Goal: Check status: Check status

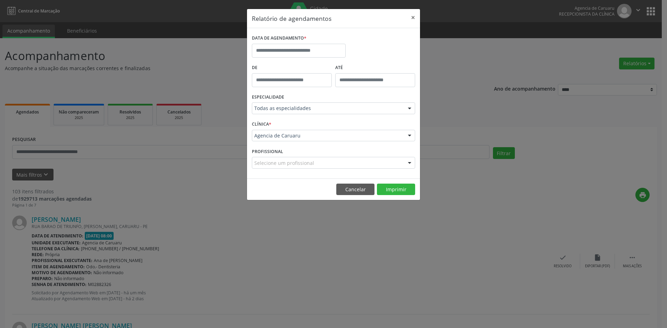
select select "*"
click at [270, 52] on input "text" at bounding box center [299, 51] width 94 height 14
click at [273, 144] on span "29" at bounding box center [275, 143] width 14 height 14
type input "**********"
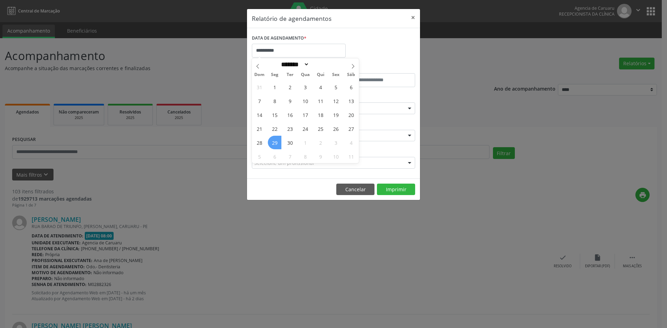
click at [273, 144] on span "29" at bounding box center [275, 143] width 14 height 14
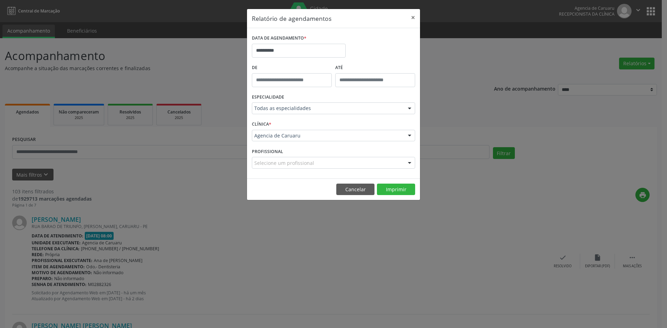
click at [273, 144] on div "CLÍNICA * Agencia de Caruaru Agencia de Caruaru Nenhum resultado encontrado par…" at bounding box center [333, 132] width 167 height 27
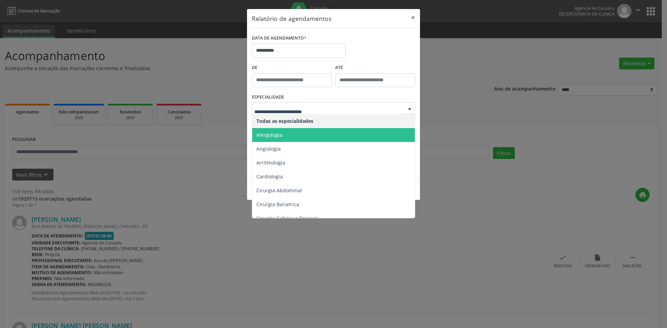
click at [280, 132] on span "Alergologia" at bounding box center [270, 135] width 26 height 7
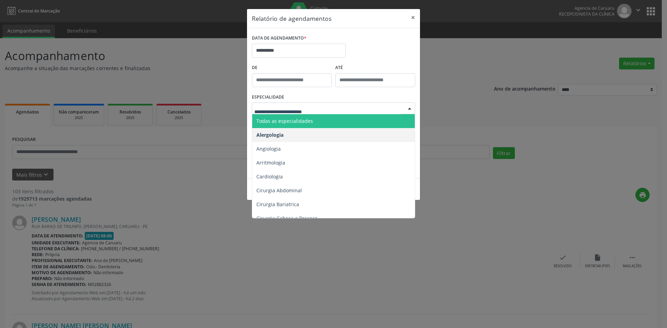
click at [282, 120] on span "Todas as especialidades" at bounding box center [285, 121] width 57 height 7
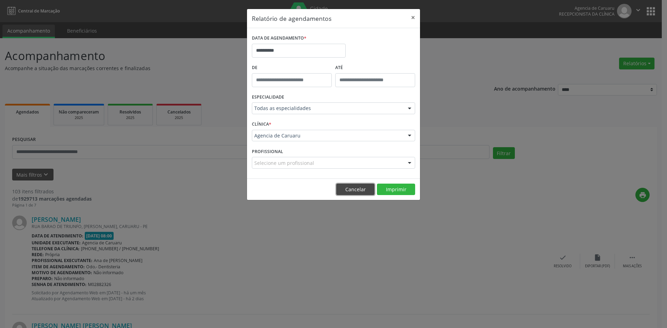
click at [356, 188] on button "Cancelar" at bounding box center [355, 190] width 38 height 12
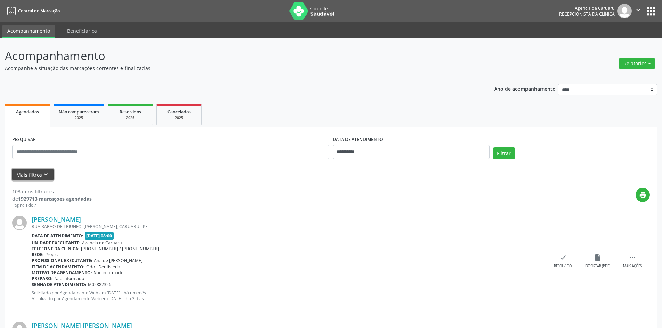
click at [43, 173] on icon "keyboard_arrow_down" at bounding box center [46, 175] width 8 height 8
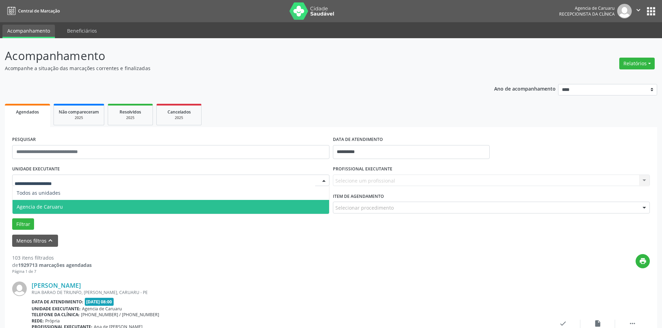
click at [59, 206] on span "Agencia de Caruaru" at bounding box center [40, 207] width 46 height 7
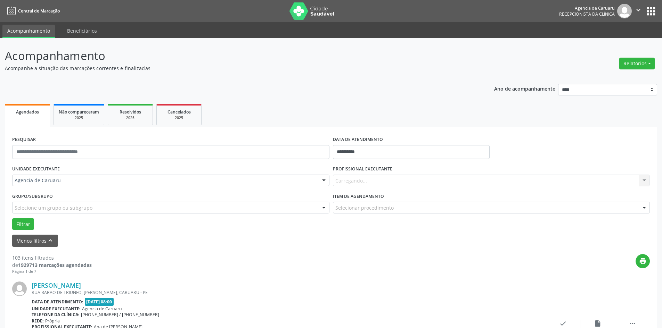
click at [356, 179] on div "Carregando... Nenhum resultado encontrado para: " " Não há nenhuma opção para s…" at bounding box center [491, 181] width 317 height 12
click at [366, 150] on input "**********" at bounding box center [411, 152] width 157 height 14
click at [354, 244] on span "29" at bounding box center [356, 244] width 14 height 14
type input "**********"
click at [354, 244] on span "29" at bounding box center [356, 244] width 14 height 14
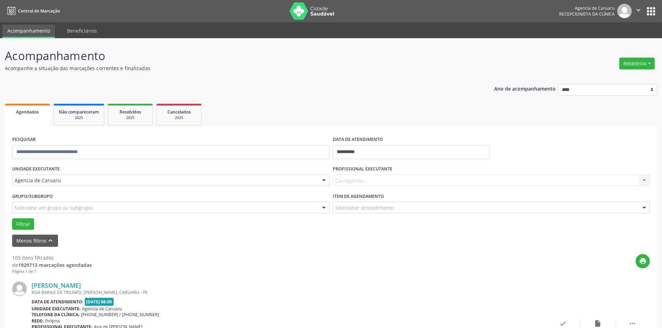
click at [360, 183] on div "Carregando... Nenhum resultado encontrado para: " " Não há nenhuma opção para s…" at bounding box center [491, 181] width 317 height 12
click at [625, 67] on button "Relatórios" at bounding box center [636, 64] width 35 height 12
click at [600, 79] on link "Agendamentos" at bounding box center [617, 79] width 75 height 10
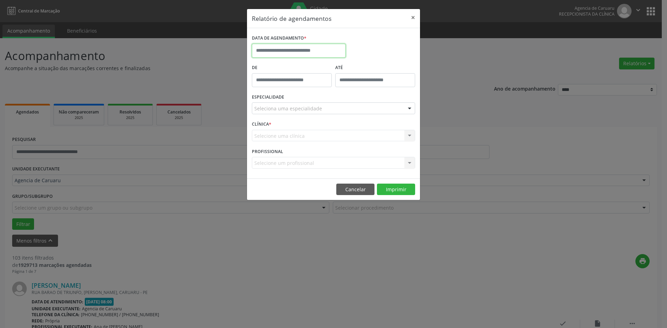
click at [288, 50] on input "text" at bounding box center [299, 51] width 94 height 14
click at [274, 139] on span "29" at bounding box center [275, 143] width 14 height 14
type input "**********"
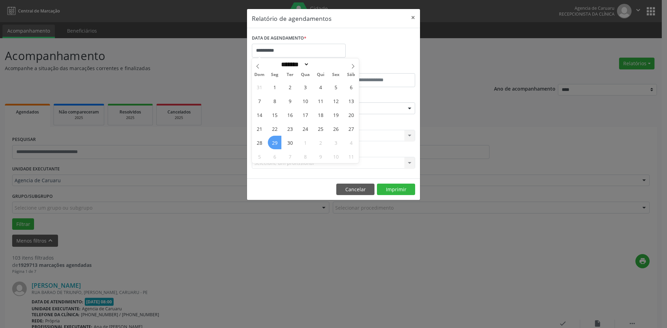
click at [274, 139] on span "29" at bounding box center [275, 143] width 14 height 14
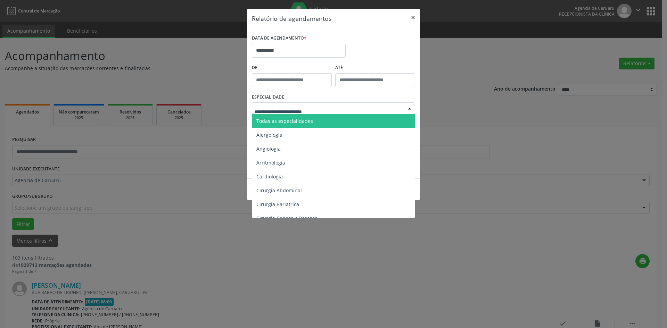
click at [278, 118] on span "Todas as especialidades" at bounding box center [285, 121] width 57 height 7
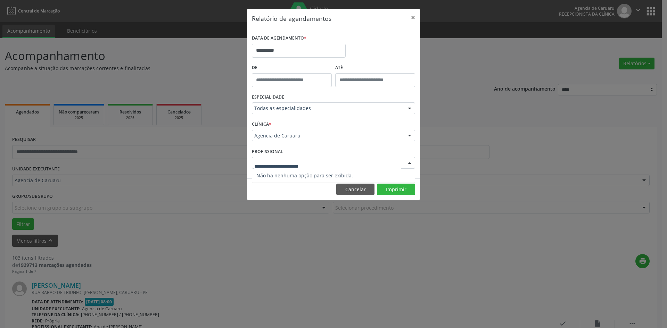
click at [275, 160] on input "text" at bounding box center [327, 167] width 147 height 14
click at [343, 189] on button "Cancelar" at bounding box center [355, 190] width 38 height 12
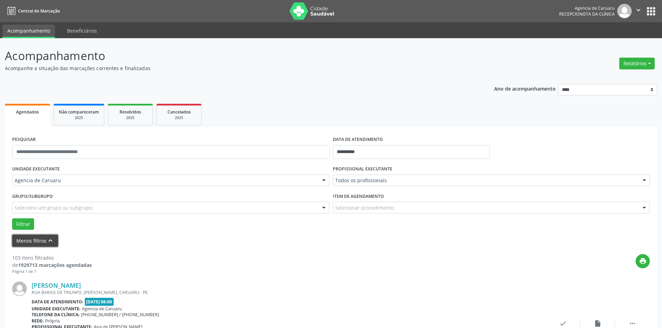
click at [50, 240] on icon "keyboard_arrow_up" at bounding box center [51, 241] width 8 height 8
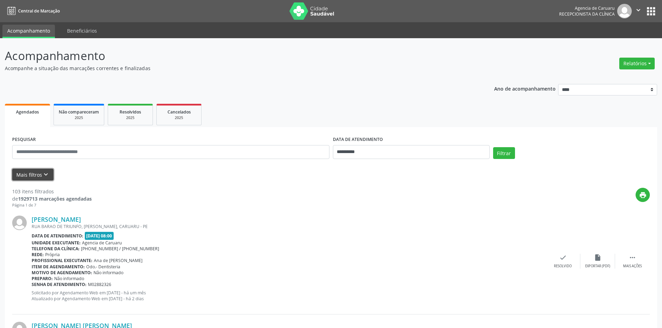
click at [34, 174] on button "Mais filtros keyboard_arrow_down" at bounding box center [32, 175] width 41 height 12
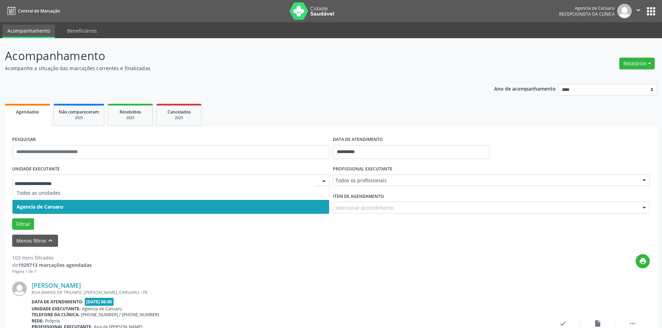
click at [36, 205] on span "Agencia de Caruaru" at bounding box center [40, 207] width 47 height 7
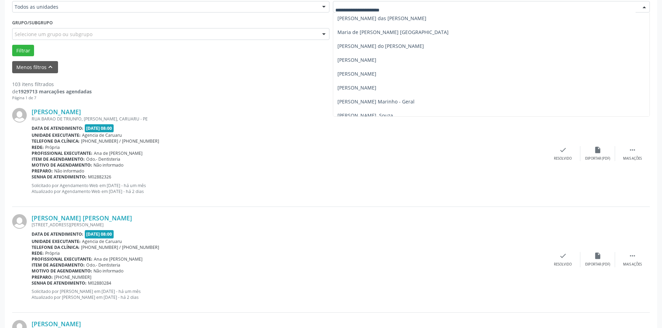
scroll to position [438, 0]
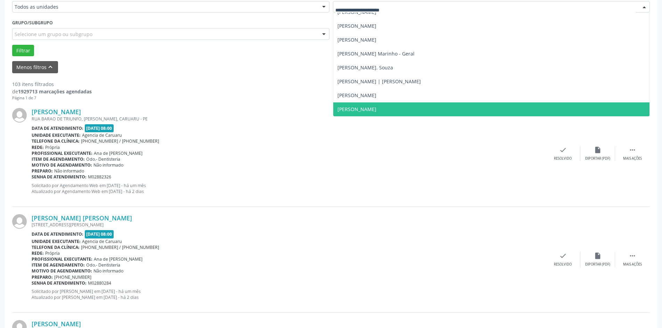
click at [352, 112] on span "[PERSON_NAME]" at bounding box center [357, 109] width 39 height 7
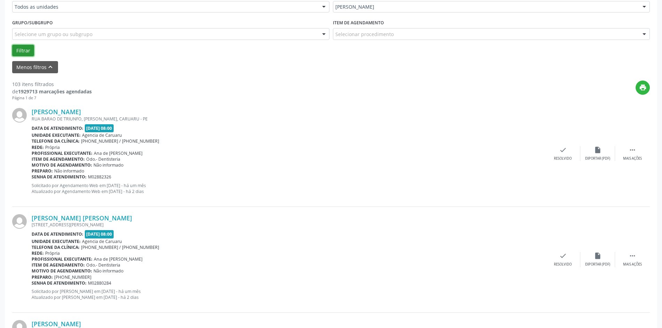
click at [21, 53] on button "Filtrar" at bounding box center [23, 51] width 22 height 12
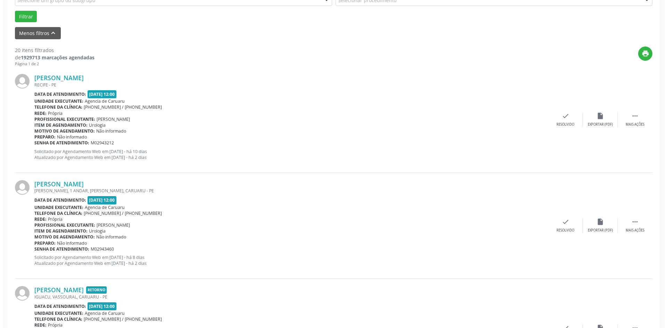
scroll to position [209, 0]
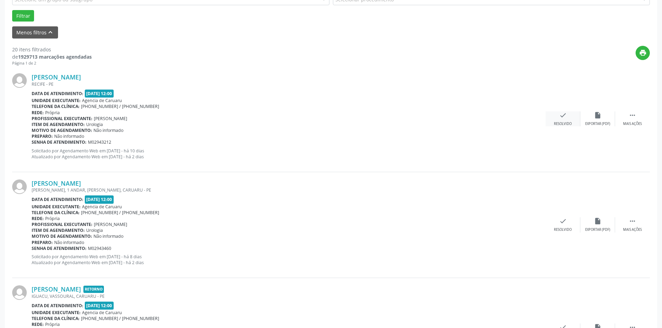
click at [559, 120] on div "check Resolvido" at bounding box center [563, 119] width 35 height 15
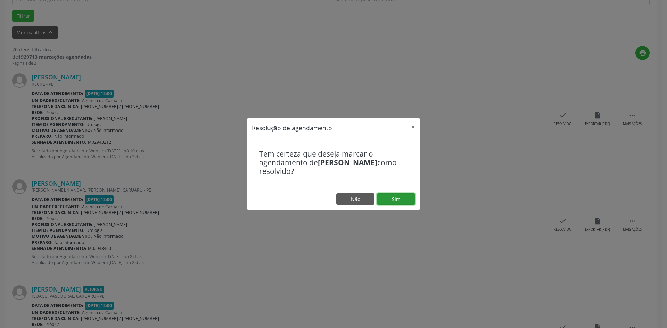
click at [396, 198] on button "Sim" at bounding box center [396, 200] width 38 height 12
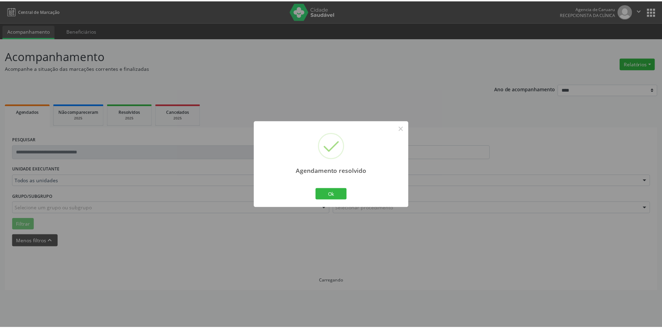
scroll to position [0, 0]
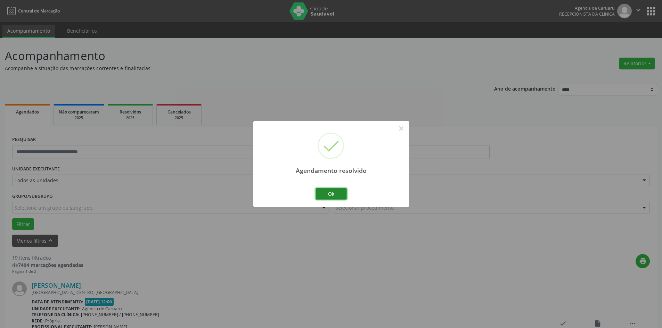
click at [328, 193] on button "Ok" at bounding box center [331, 194] width 31 height 12
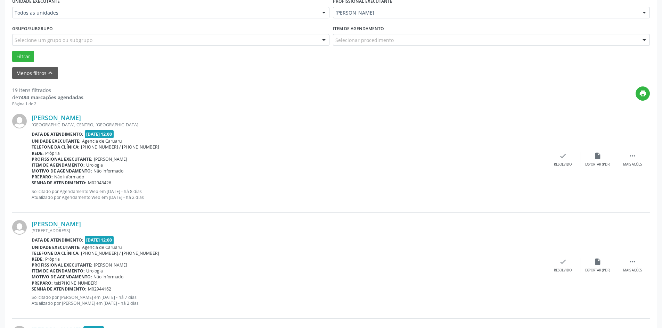
scroll to position [174, 0]
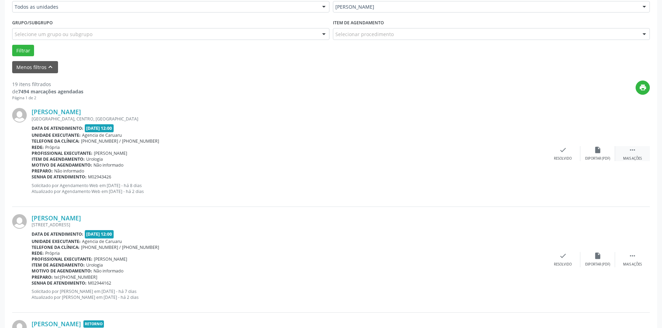
click at [639, 157] on div "Mais ações" at bounding box center [632, 158] width 19 height 5
click at [599, 158] on div "Não compareceu" at bounding box center [598, 158] width 30 height 5
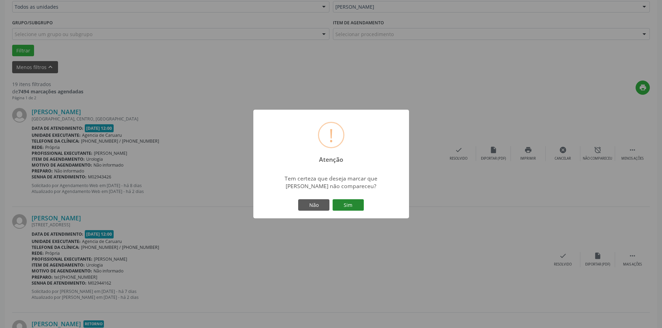
click at [351, 204] on button "Sim" at bounding box center [348, 206] width 31 height 12
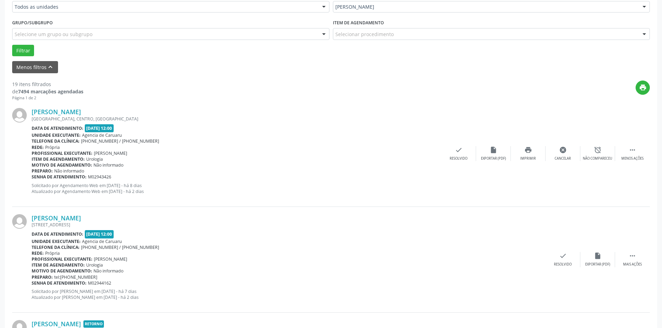
scroll to position [0, 0]
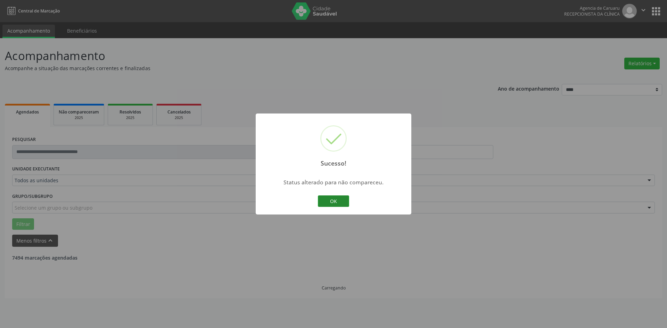
click at [333, 201] on button "OK" at bounding box center [333, 202] width 31 height 12
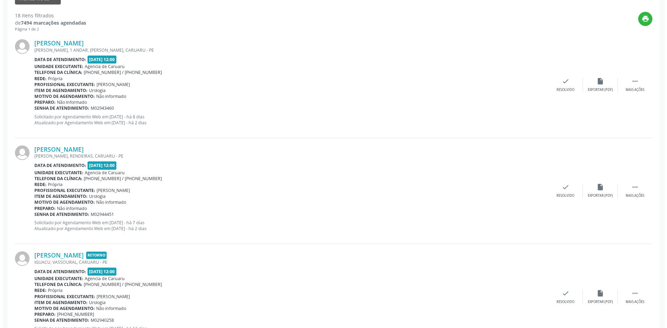
scroll to position [243, 0]
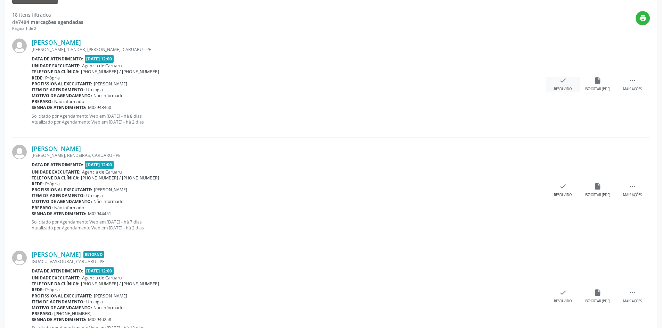
click at [560, 85] on div "check Resolvido" at bounding box center [563, 84] width 35 height 15
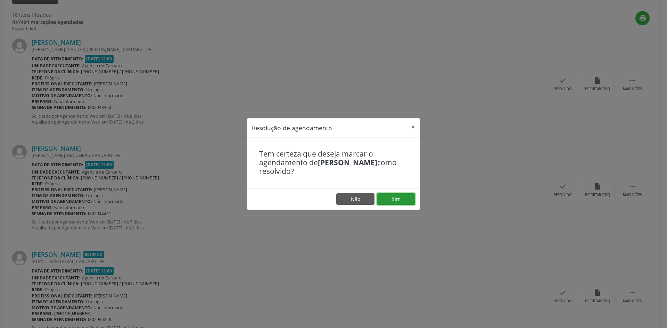
click at [402, 200] on button "Sim" at bounding box center [396, 200] width 38 height 12
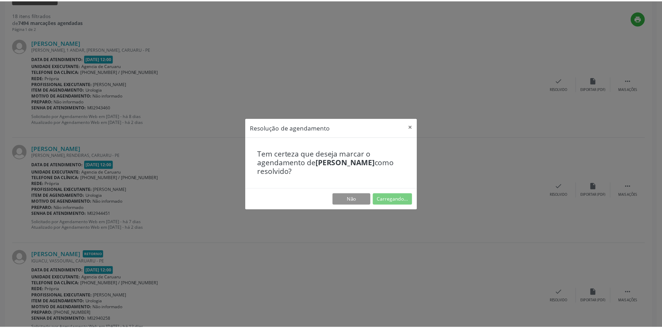
scroll to position [0, 0]
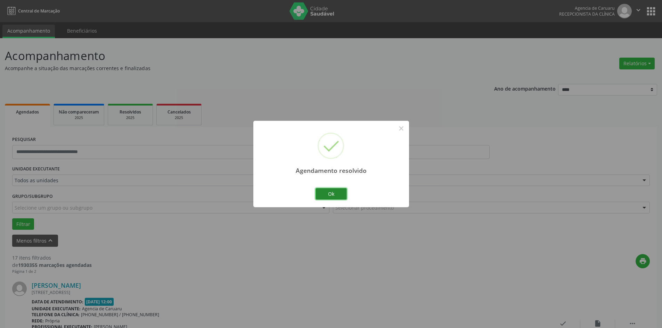
click at [326, 195] on button "Ok" at bounding box center [331, 194] width 31 height 12
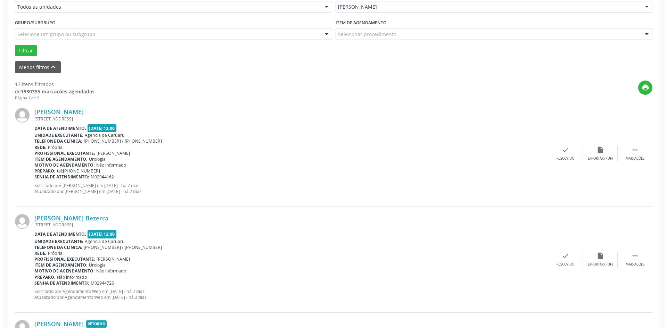
scroll to position [209, 0]
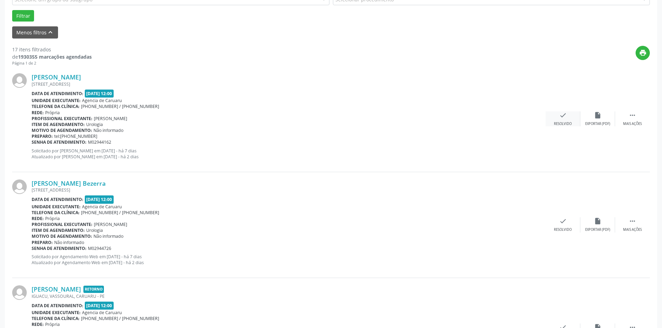
click at [559, 118] on icon "check" at bounding box center [563, 116] width 8 height 8
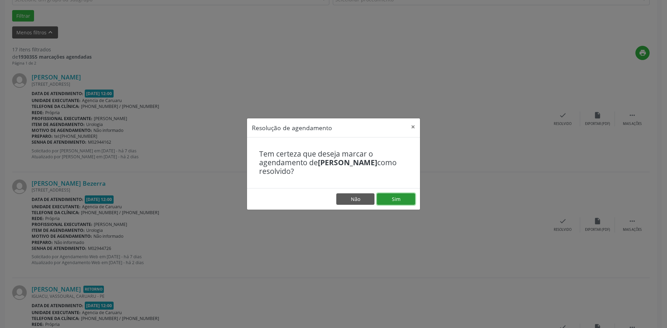
click at [390, 197] on button "Sim" at bounding box center [396, 200] width 38 height 12
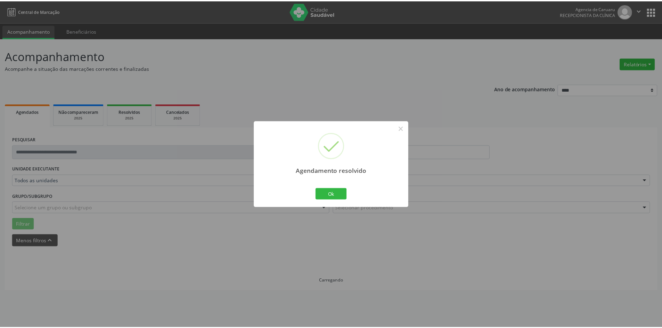
scroll to position [0, 0]
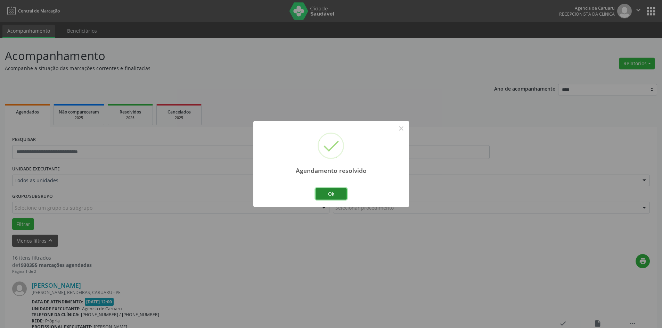
click at [342, 194] on button "Ok" at bounding box center [331, 194] width 31 height 12
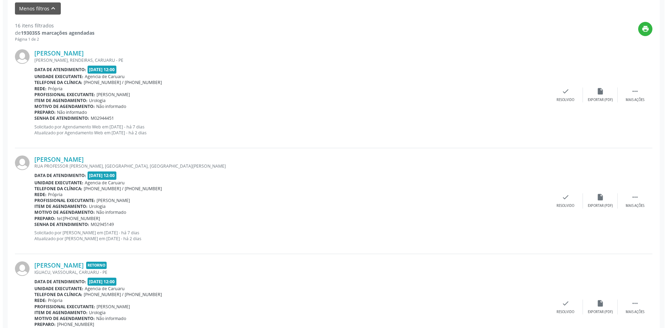
scroll to position [243, 0]
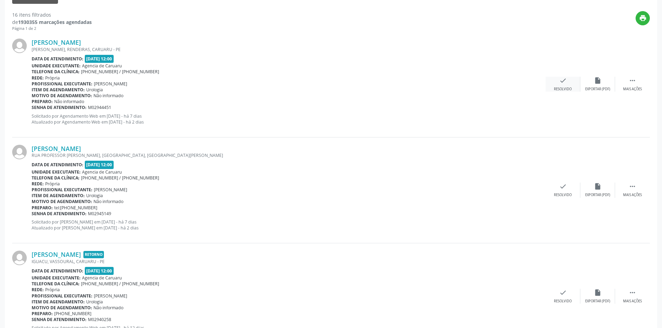
click at [571, 83] on div "check Resolvido" at bounding box center [563, 84] width 35 height 15
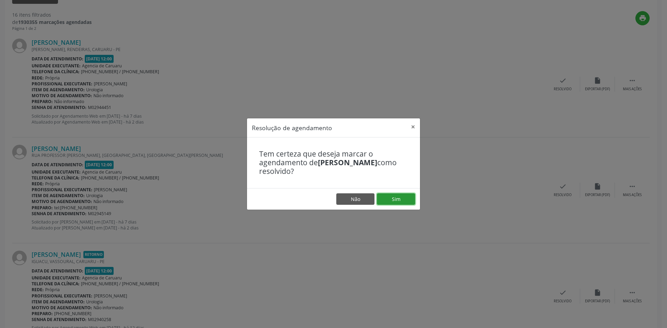
click at [392, 202] on button "Sim" at bounding box center [396, 200] width 38 height 12
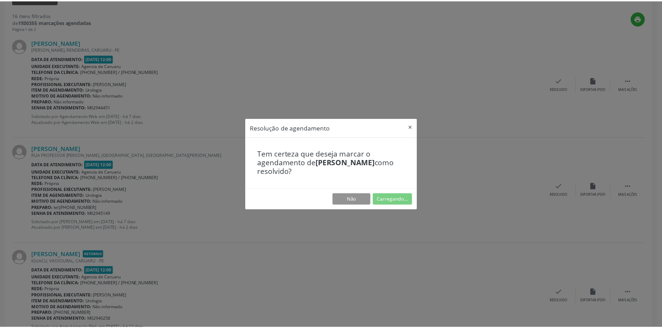
scroll to position [0, 0]
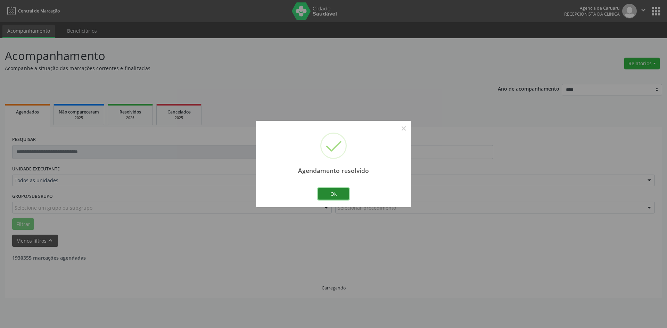
click at [341, 192] on button "Ok" at bounding box center [333, 194] width 31 height 12
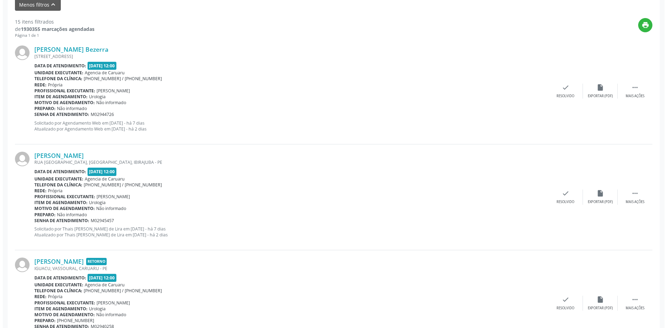
scroll to position [243, 0]
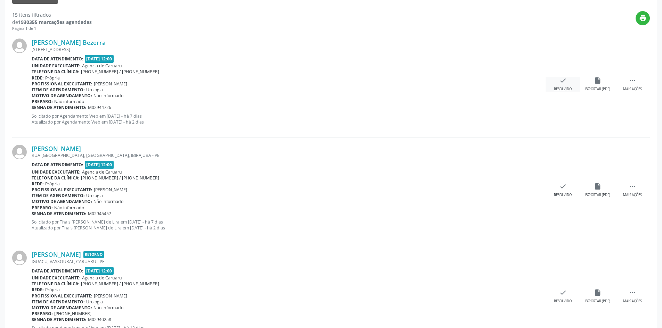
click at [560, 84] on icon "check" at bounding box center [563, 81] width 8 height 8
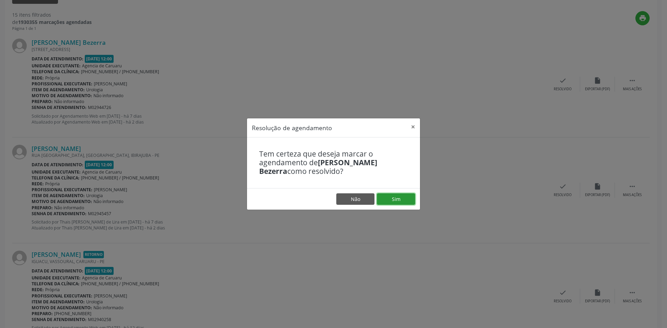
click at [389, 202] on button "Sim" at bounding box center [396, 200] width 38 height 12
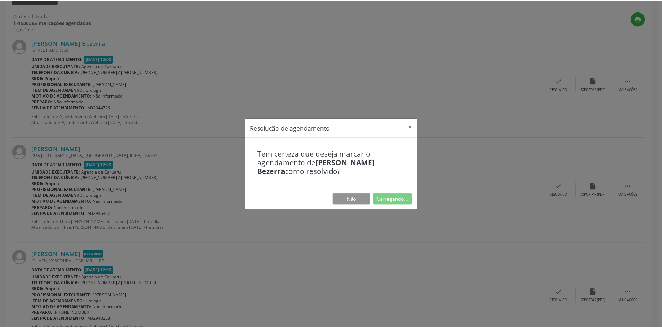
scroll to position [0, 0]
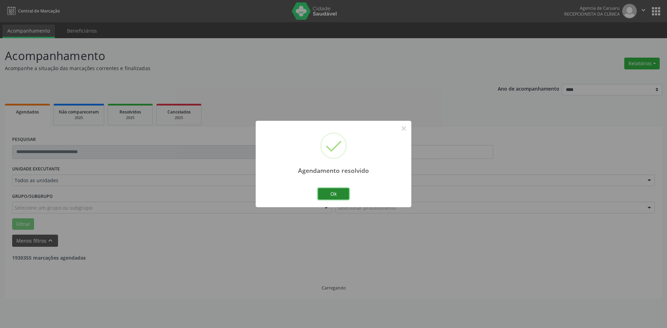
click at [343, 197] on button "Ok" at bounding box center [333, 194] width 31 height 12
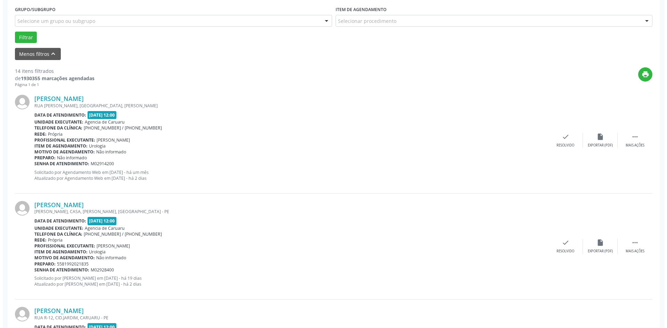
scroll to position [243, 0]
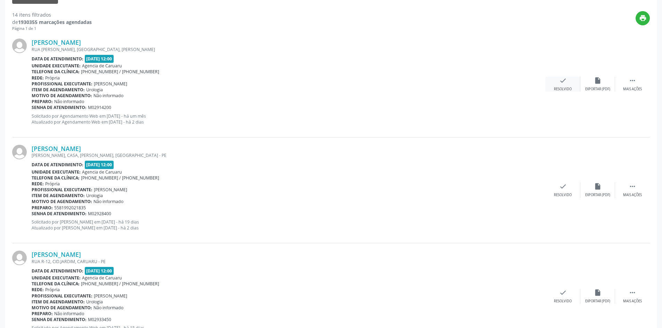
click at [567, 86] on div "check Resolvido" at bounding box center [563, 84] width 35 height 15
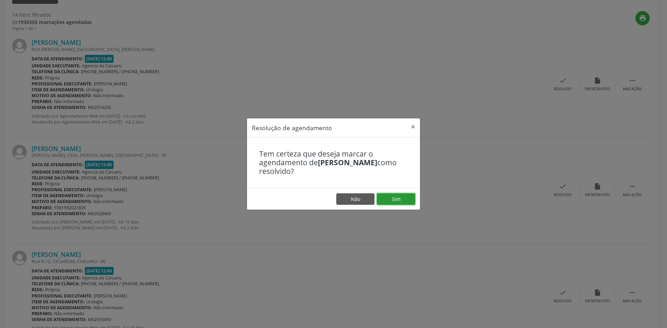
click at [388, 201] on button "Sim" at bounding box center [396, 200] width 38 height 12
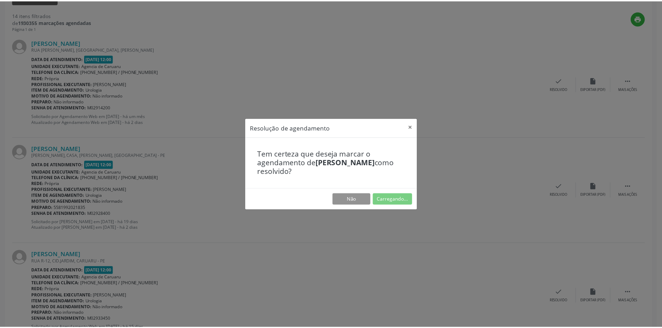
scroll to position [0, 0]
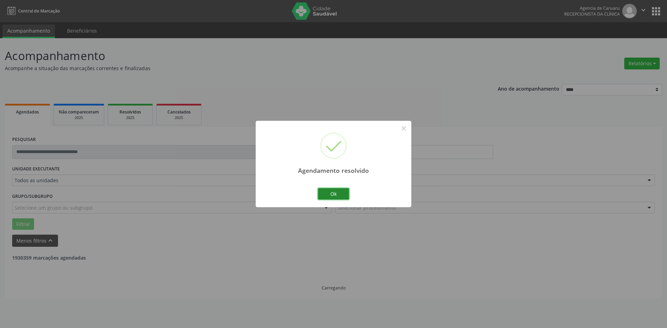
click at [346, 198] on button "Ok" at bounding box center [333, 194] width 31 height 12
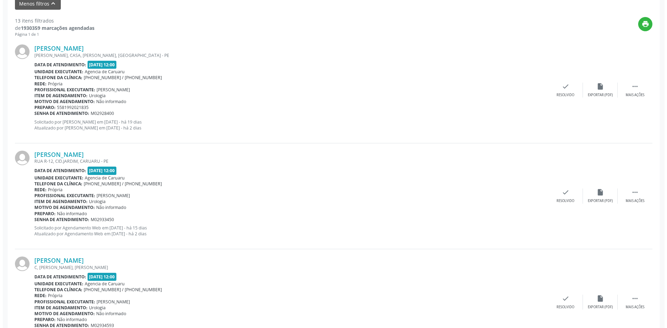
scroll to position [243, 0]
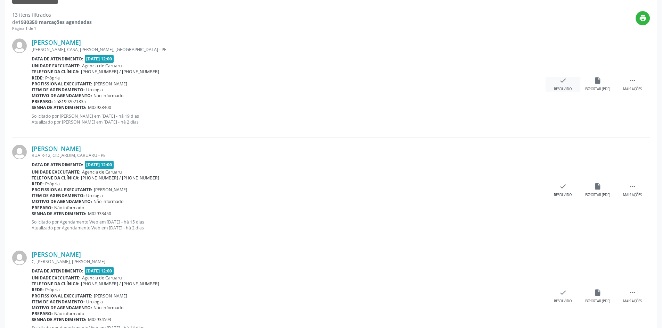
click at [558, 79] on div "check Resolvido" at bounding box center [563, 84] width 35 height 15
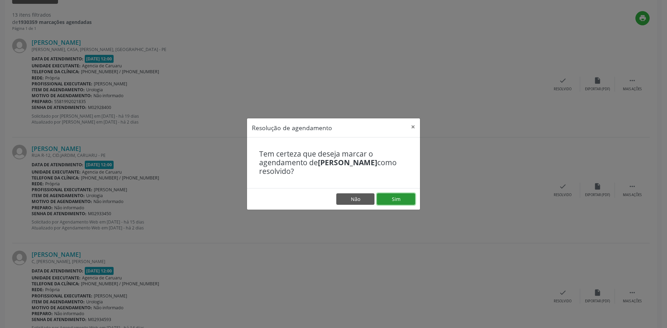
click at [390, 200] on button "Sim" at bounding box center [396, 200] width 38 height 12
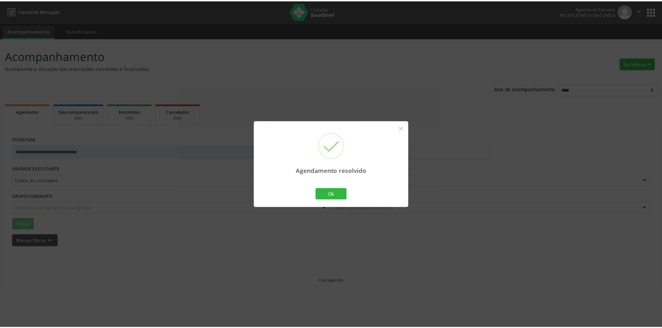
scroll to position [0, 0]
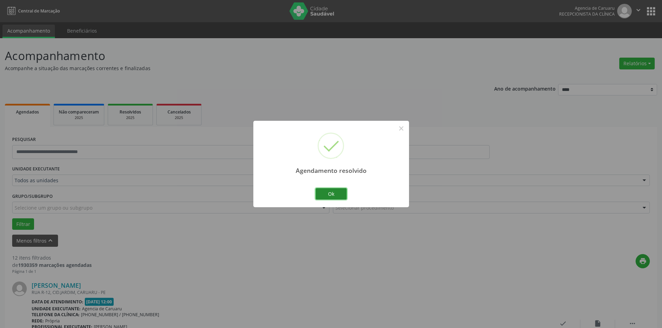
click at [341, 194] on button "Ok" at bounding box center [331, 194] width 31 height 12
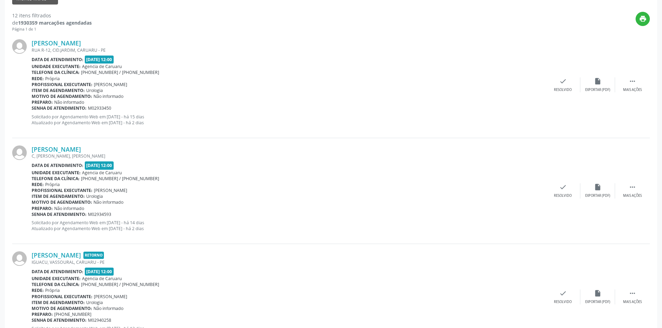
scroll to position [243, 0]
click at [634, 88] on div "Mais ações" at bounding box center [632, 89] width 19 height 5
click at [601, 90] on div "Não compareceu" at bounding box center [598, 89] width 30 height 5
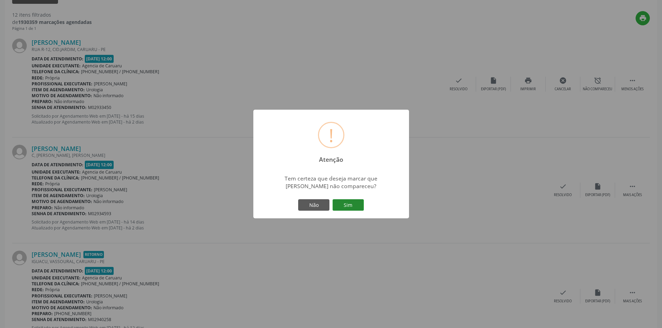
click at [350, 204] on button "Sim" at bounding box center [348, 206] width 31 height 12
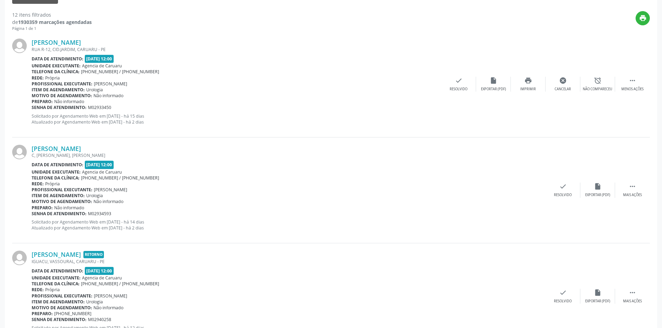
scroll to position [0, 0]
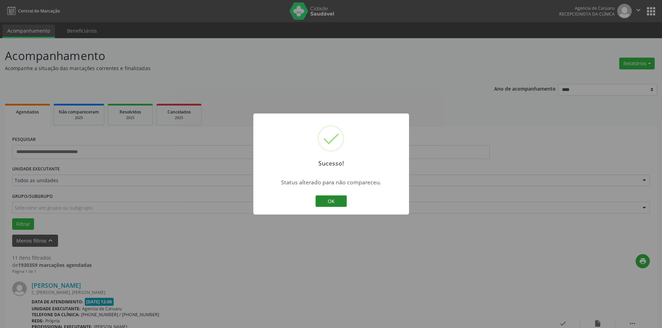
click at [335, 204] on button "OK" at bounding box center [331, 202] width 31 height 12
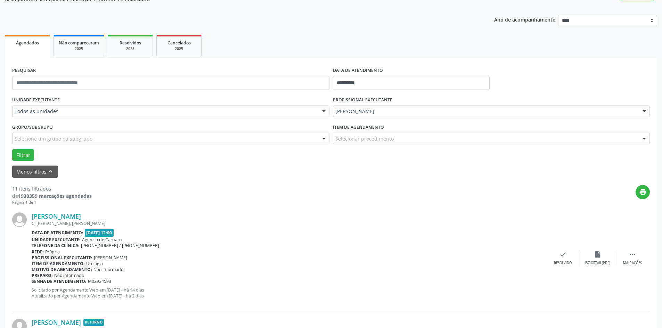
scroll to position [209, 0]
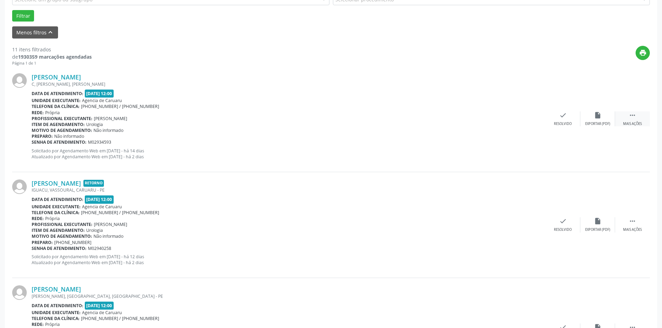
click at [628, 114] on div " Mais ações" at bounding box center [632, 119] width 35 height 15
click at [602, 120] on div "alarm_off Não compareceu" at bounding box center [597, 119] width 35 height 15
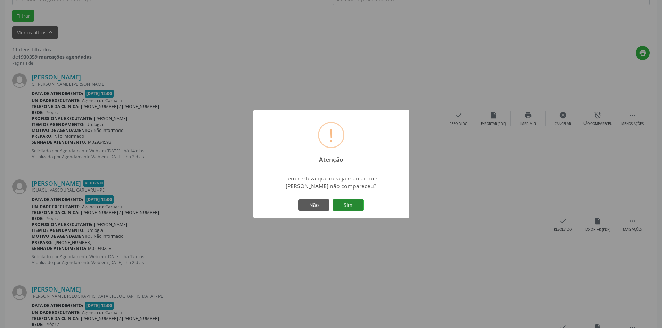
click at [344, 205] on button "Sim" at bounding box center [348, 206] width 31 height 12
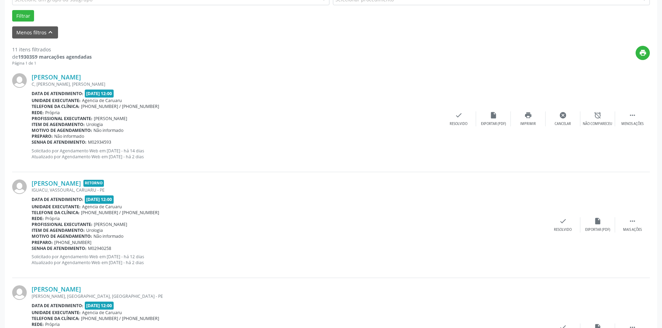
scroll to position [0, 0]
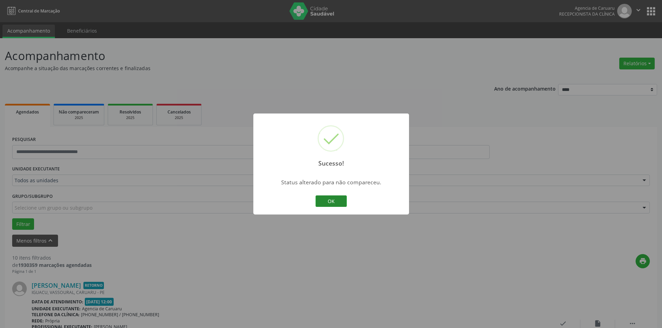
click at [336, 202] on button "OK" at bounding box center [331, 202] width 31 height 12
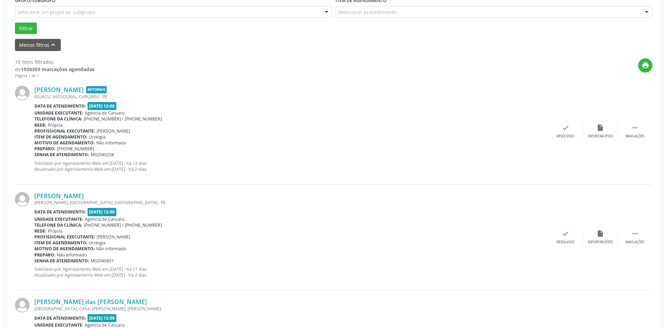
scroll to position [209, 0]
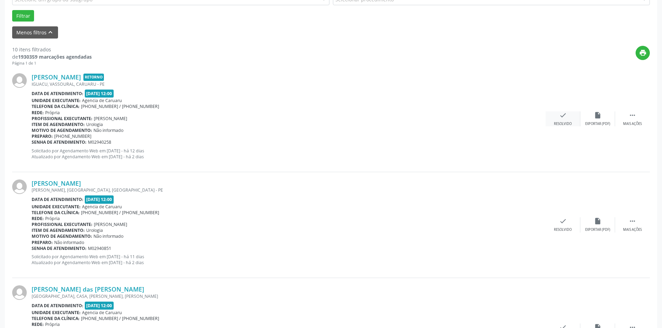
click at [564, 121] on div "check Resolvido" at bounding box center [563, 119] width 35 height 15
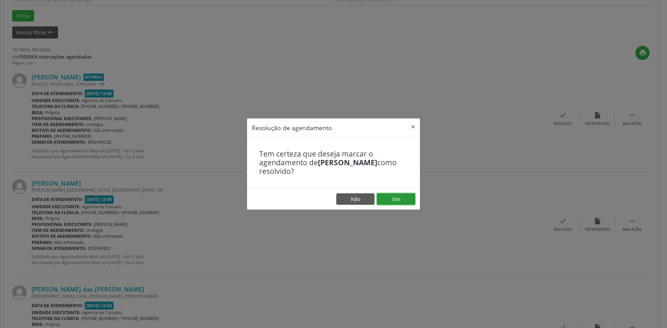
click at [396, 200] on button "Sim" at bounding box center [396, 200] width 38 height 12
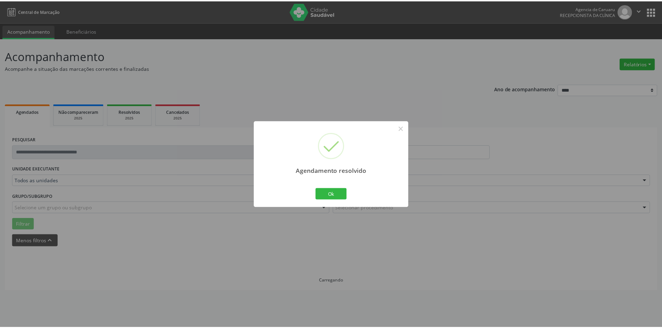
scroll to position [0, 0]
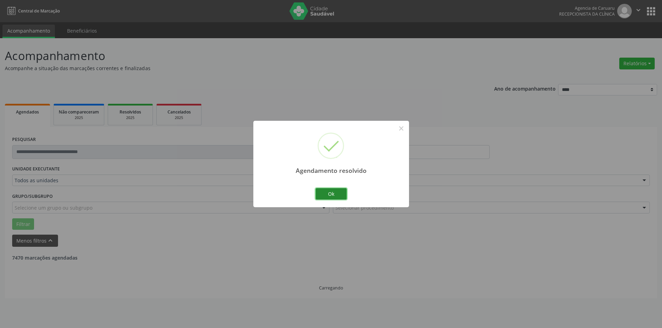
click at [346, 195] on button "Ok" at bounding box center [331, 194] width 31 height 12
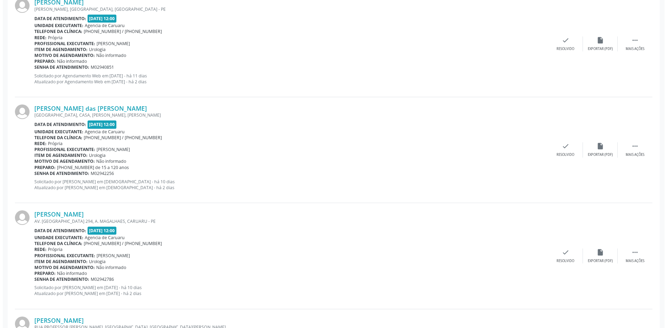
scroll to position [243, 0]
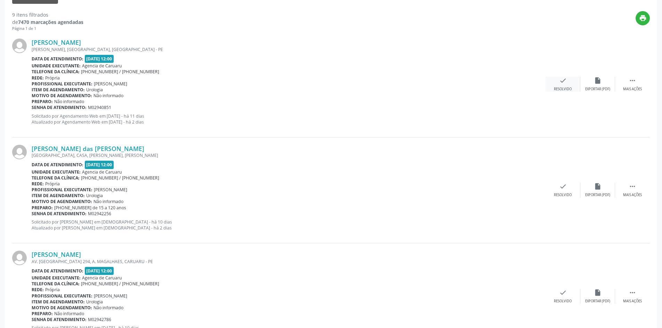
click at [559, 86] on div "check Resolvido" at bounding box center [563, 84] width 35 height 15
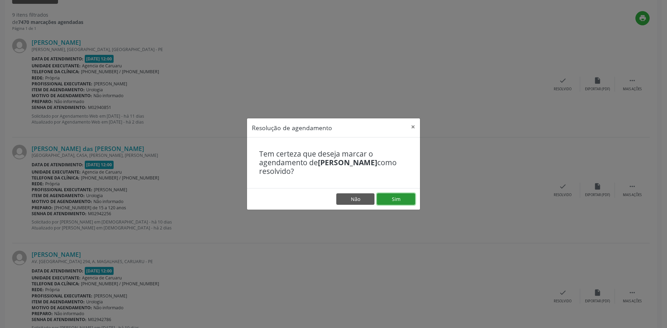
click at [396, 198] on button "Sim" at bounding box center [396, 200] width 38 height 12
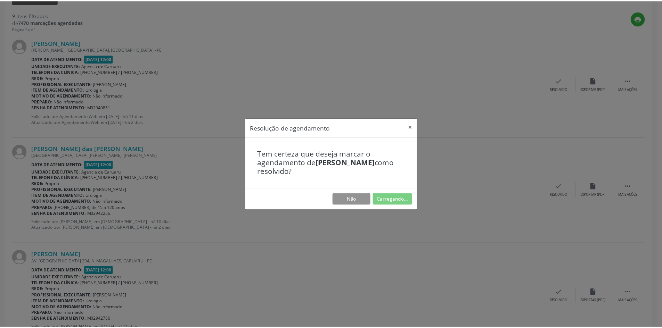
scroll to position [0, 0]
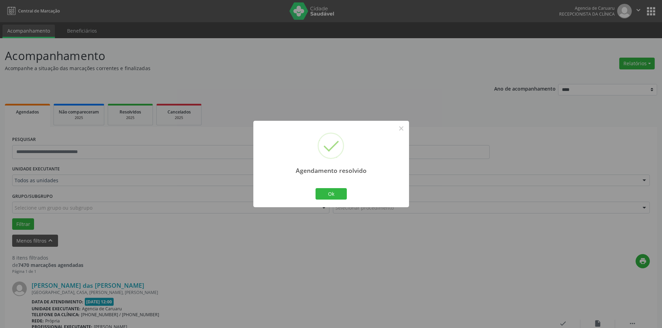
click at [324, 201] on div "Ok Cancel" at bounding box center [331, 194] width 34 height 15
click at [324, 195] on button "Ok" at bounding box center [331, 194] width 31 height 12
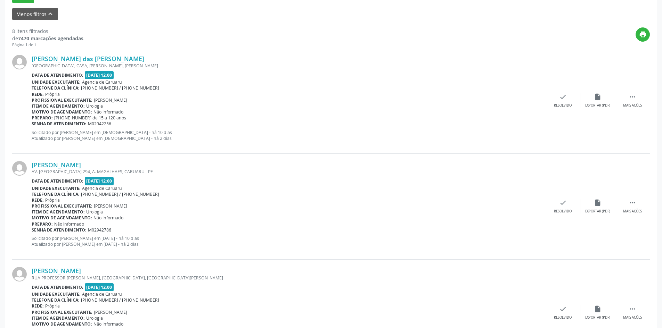
scroll to position [243, 0]
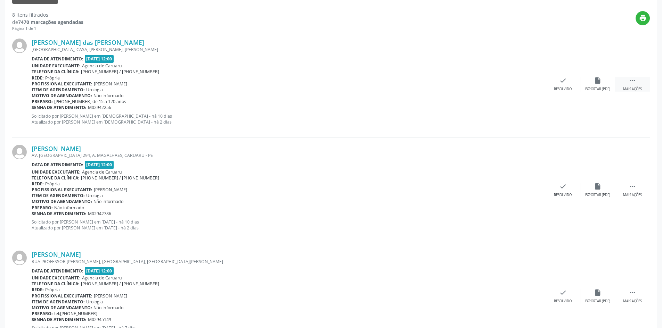
click at [639, 85] on div " Mais ações" at bounding box center [632, 84] width 35 height 15
click at [585, 86] on div "alarm_off Não compareceu" at bounding box center [597, 84] width 35 height 15
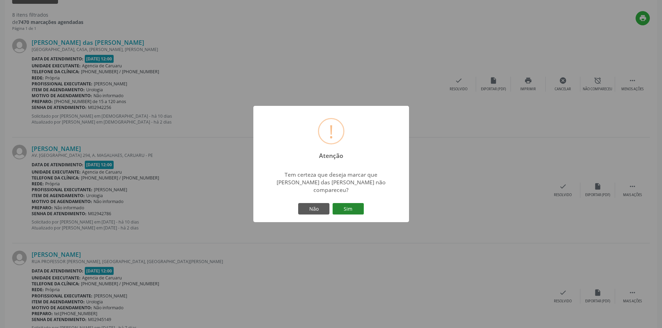
click at [354, 206] on button "Sim" at bounding box center [348, 209] width 31 height 12
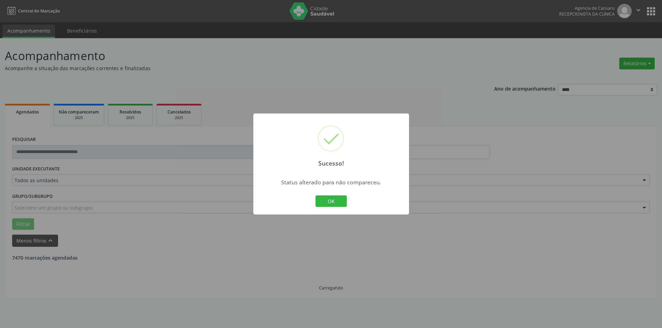
scroll to position [0, 0]
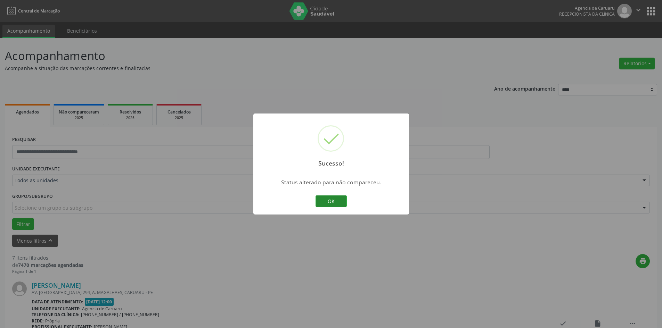
click at [341, 201] on button "OK" at bounding box center [331, 202] width 31 height 12
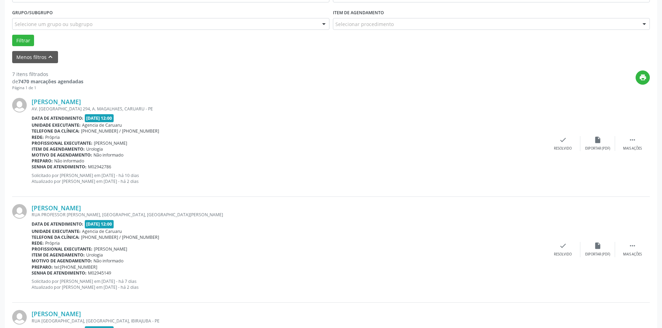
scroll to position [209, 0]
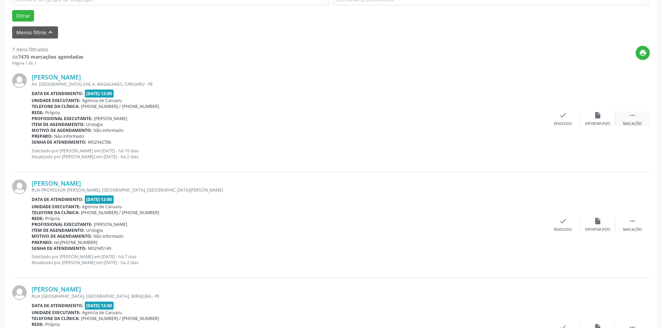
click at [634, 119] on icon "" at bounding box center [633, 116] width 8 height 8
click at [591, 122] on div "Não compareceu" at bounding box center [598, 124] width 30 height 5
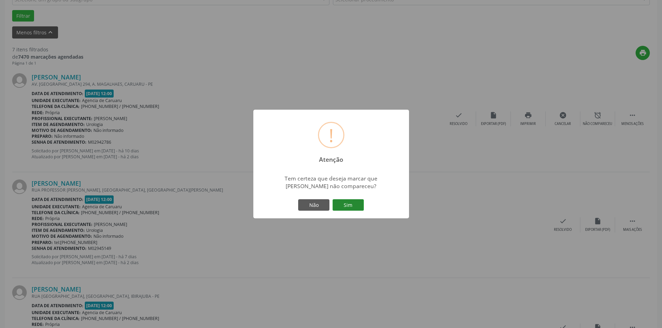
click at [341, 205] on button "Sim" at bounding box center [348, 206] width 31 height 12
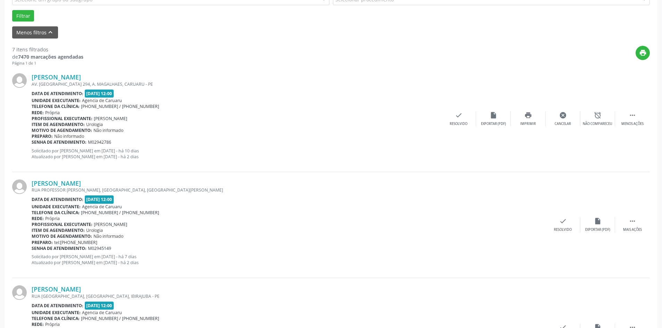
scroll to position [0, 0]
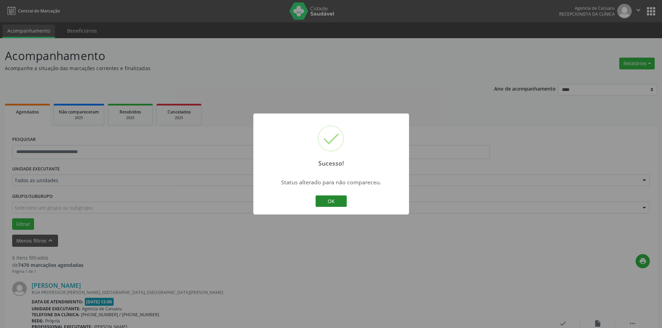
click at [340, 205] on button "OK" at bounding box center [331, 202] width 31 height 12
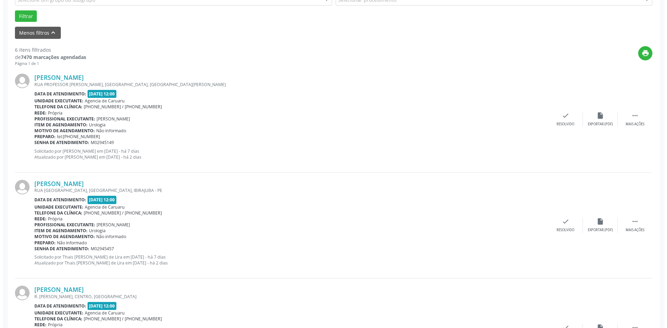
scroll to position [209, 0]
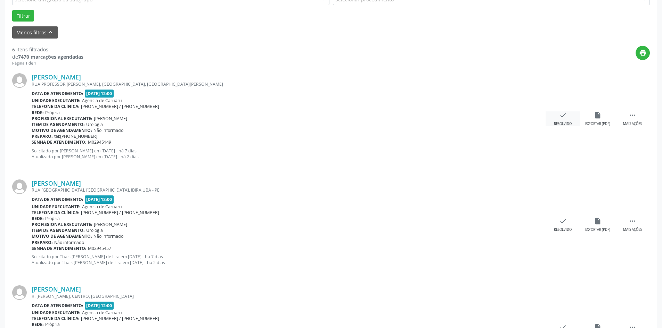
click at [561, 118] on icon "check" at bounding box center [563, 116] width 8 height 8
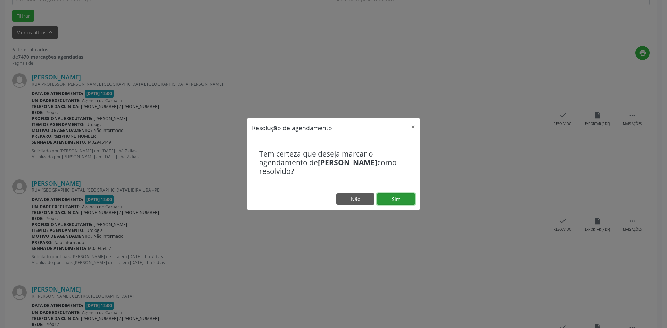
click at [392, 202] on button "Sim" at bounding box center [396, 200] width 38 height 12
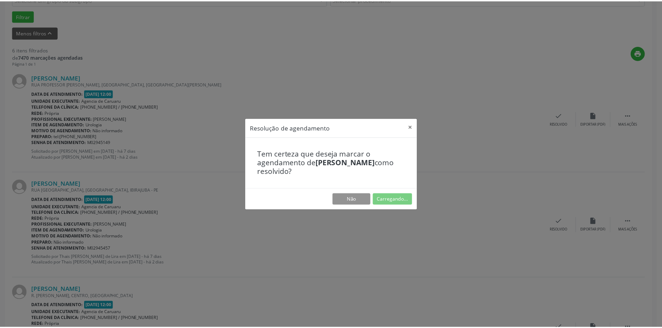
scroll to position [0, 0]
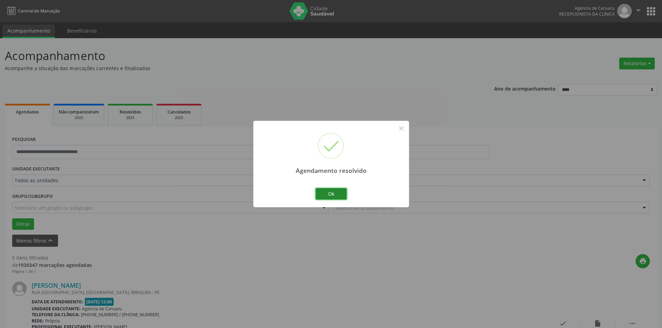
click at [326, 196] on button "Ok" at bounding box center [331, 194] width 31 height 12
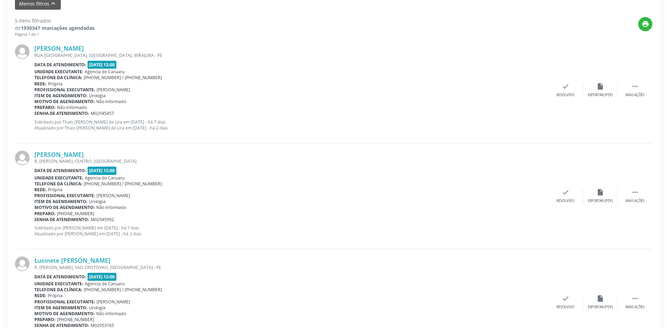
scroll to position [243, 0]
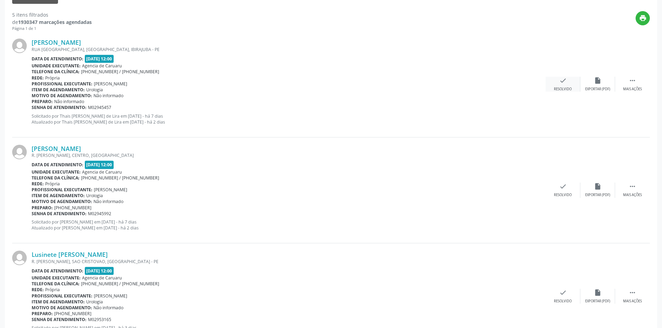
click at [561, 87] on div "check Resolvido" at bounding box center [563, 84] width 35 height 15
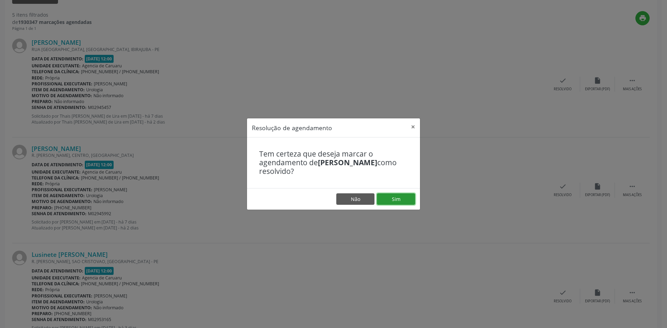
click at [390, 201] on button "Sim" at bounding box center [396, 200] width 38 height 12
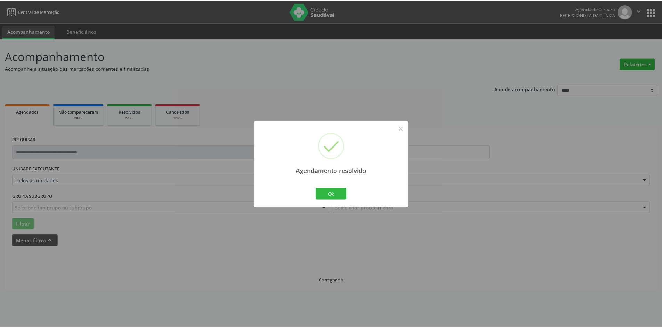
scroll to position [0, 0]
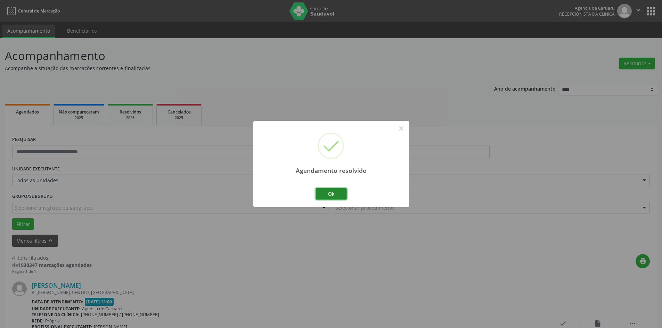
click at [328, 191] on button "Ok" at bounding box center [331, 194] width 31 height 12
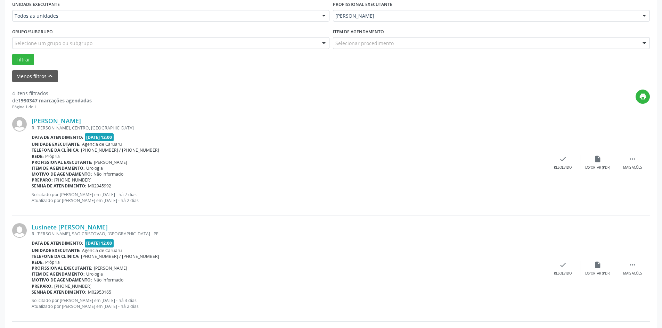
scroll to position [174, 0]
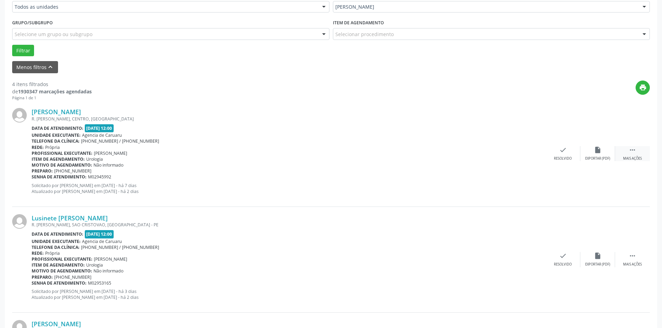
click at [636, 152] on icon "" at bounding box center [633, 150] width 8 height 8
click at [603, 161] on div "Não compareceu" at bounding box center [598, 158] width 30 height 5
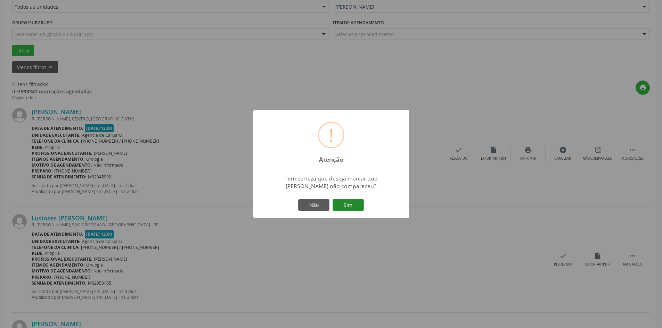
click at [344, 208] on button "Sim" at bounding box center [348, 206] width 31 height 12
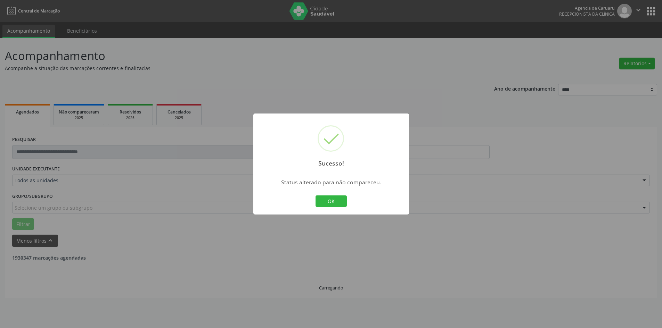
scroll to position [0, 0]
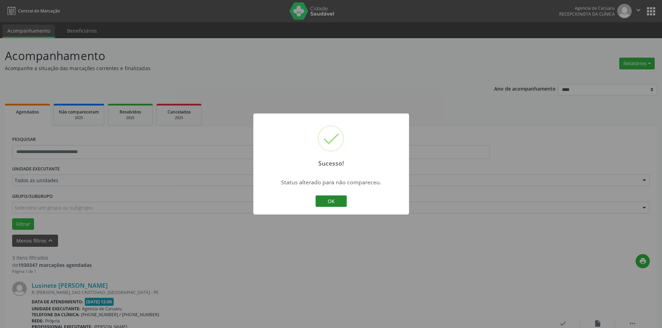
click at [330, 197] on button "OK" at bounding box center [331, 202] width 31 height 12
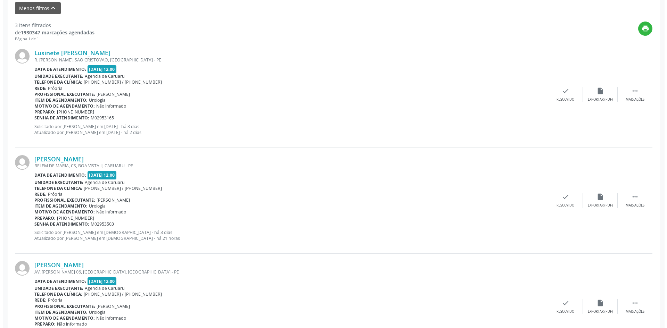
scroll to position [243, 0]
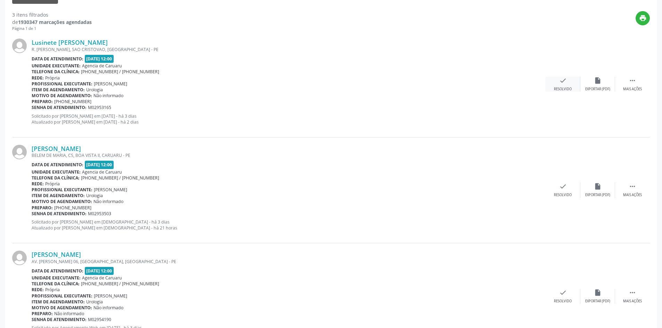
click at [563, 83] on icon "check" at bounding box center [563, 81] width 8 height 8
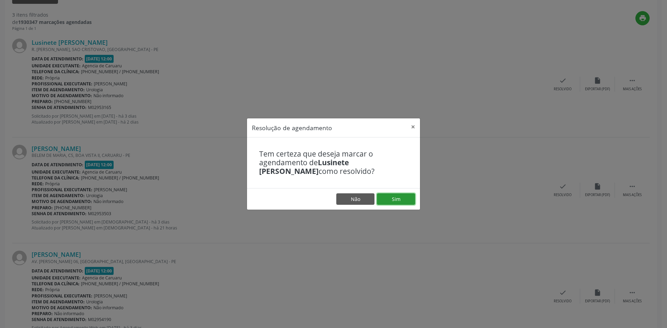
click at [388, 198] on button "Sim" at bounding box center [396, 200] width 38 height 12
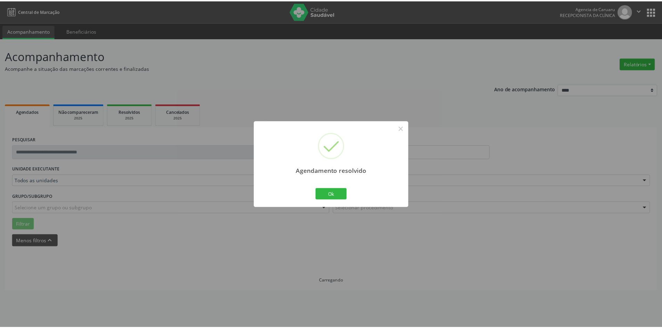
scroll to position [0, 0]
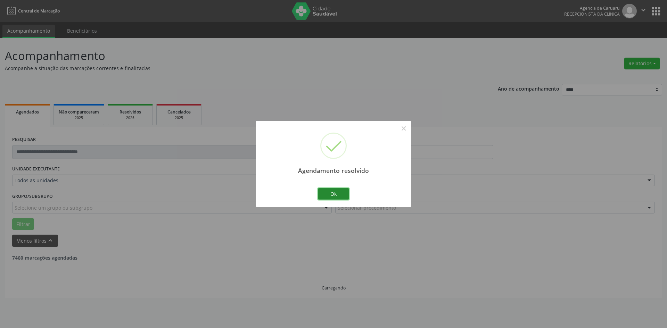
click at [343, 190] on button "Ok" at bounding box center [333, 194] width 31 height 12
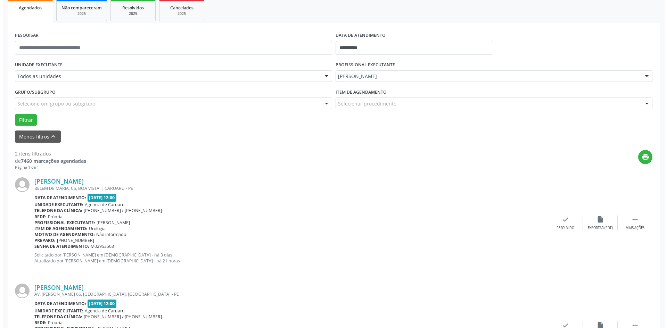
scroll to position [170, 0]
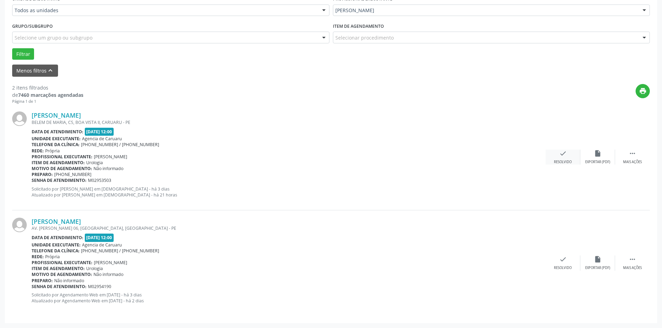
click at [565, 156] on icon "check" at bounding box center [563, 154] width 8 height 8
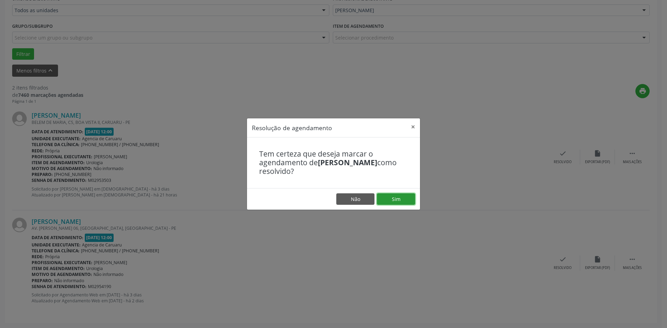
click at [385, 199] on button "Sim" at bounding box center [396, 200] width 38 height 12
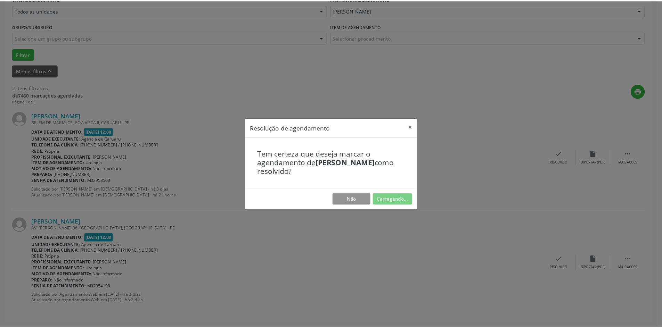
scroll to position [0, 0]
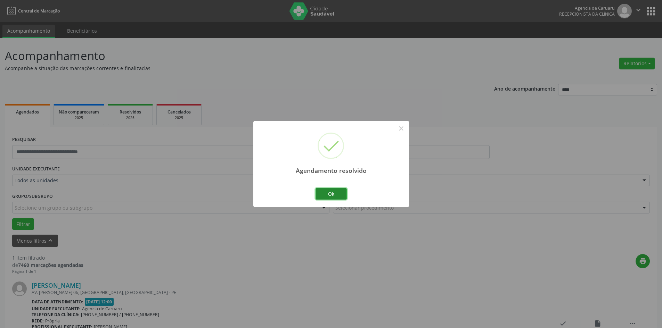
click at [338, 197] on button "Ok" at bounding box center [331, 194] width 31 height 12
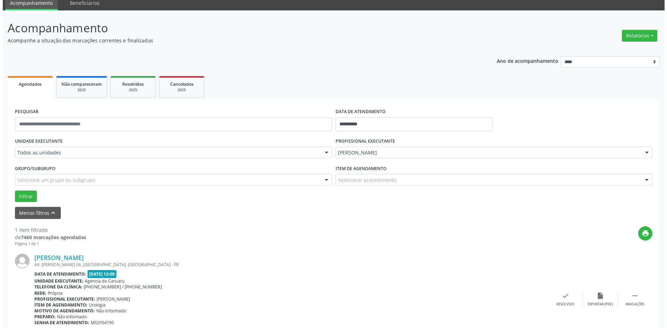
scroll to position [64, 0]
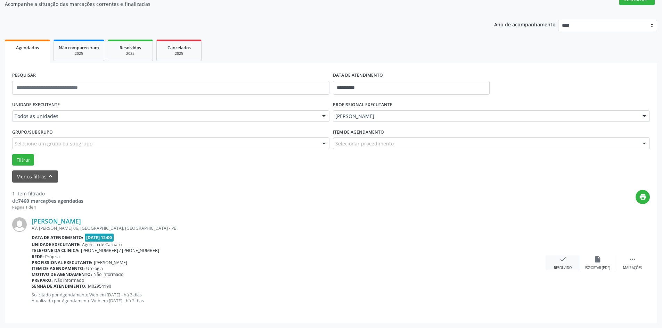
click at [563, 262] on icon "check" at bounding box center [563, 260] width 8 height 8
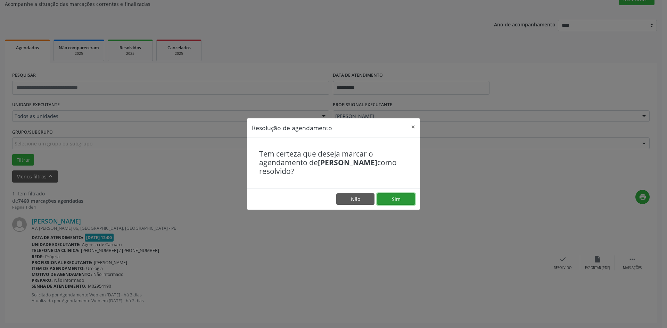
click at [389, 204] on button "Sim" at bounding box center [396, 200] width 38 height 12
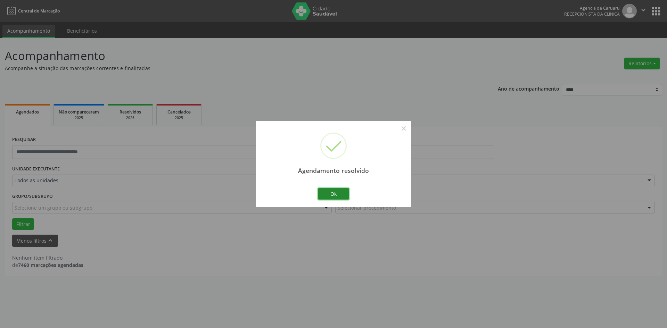
click at [330, 196] on button "Ok" at bounding box center [333, 194] width 31 height 12
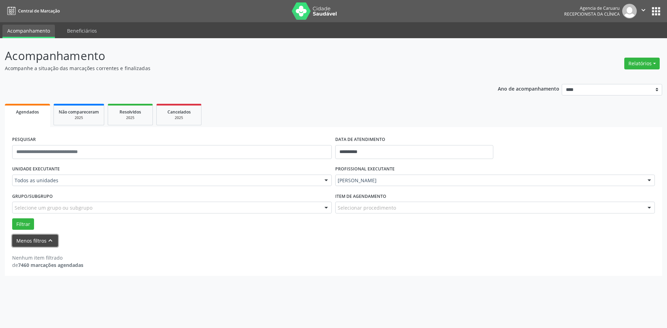
click at [48, 243] on icon "keyboard_arrow_up" at bounding box center [51, 241] width 8 height 8
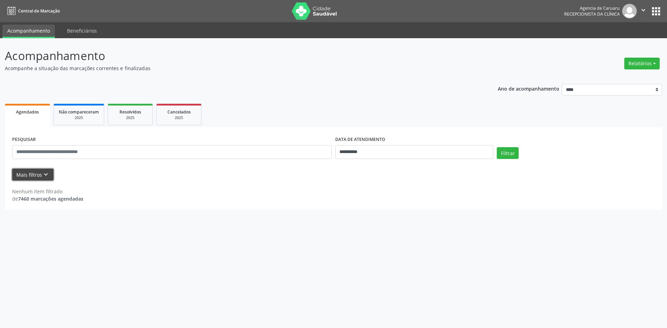
click at [24, 172] on button "Mais filtros keyboard_arrow_down" at bounding box center [32, 175] width 41 height 12
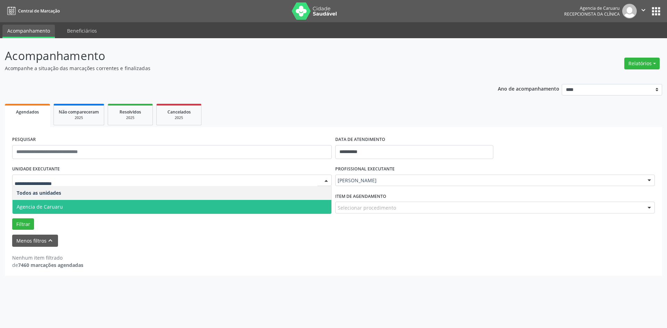
click at [39, 205] on span "Agencia de Caruaru" at bounding box center [40, 207] width 46 height 7
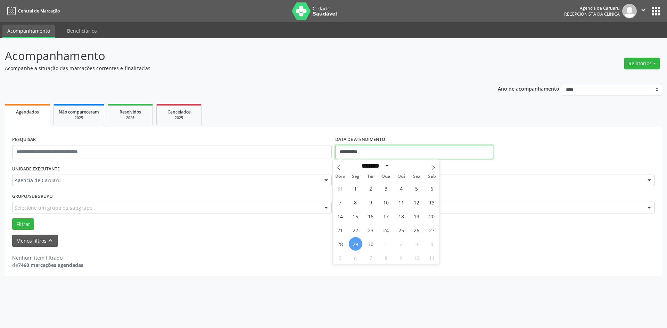
click at [382, 154] on input "**********" at bounding box center [414, 152] width 158 height 14
click at [389, 218] on span "17" at bounding box center [387, 217] width 14 height 14
type input "**********"
click at [382, 215] on span "17" at bounding box center [387, 217] width 14 height 14
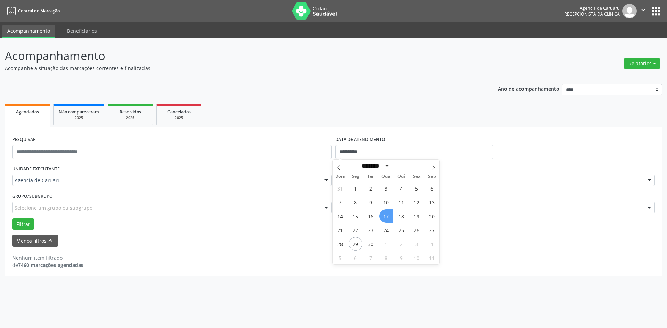
click at [382, 215] on div "Item de agendamento Selecionar procedimento #0000 - Alergologia #0001 - Angiolo…" at bounding box center [495, 204] width 323 height 27
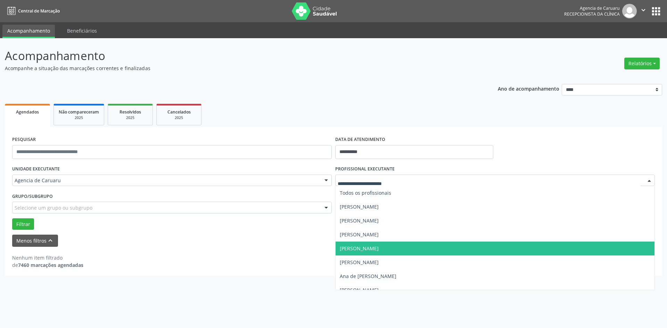
click at [374, 247] on span "[PERSON_NAME]" at bounding box center [359, 248] width 39 height 7
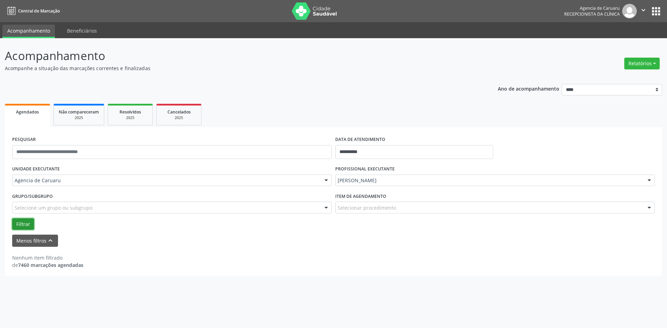
click at [19, 227] on button "Filtrar" at bounding box center [23, 225] width 22 height 12
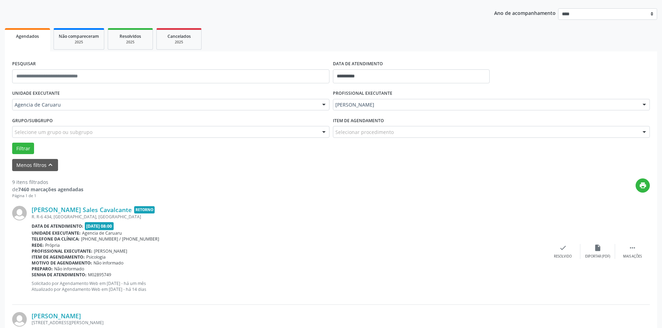
scroll to position [139, 0]
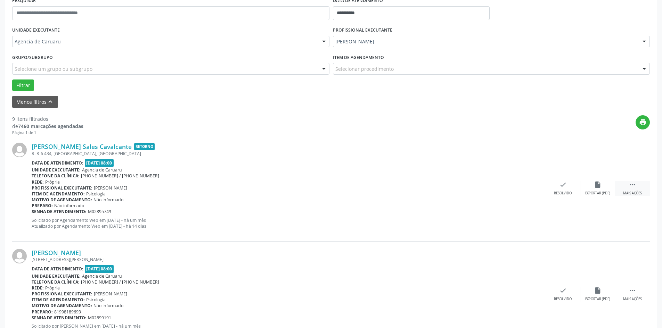
click at [627, 188] on div " Mais ações" at bounding box center [632, 188] width 35 height 15
click at [594, 184] on icon "alarm_off" at bounding box center [598, 185] width 8 height 8
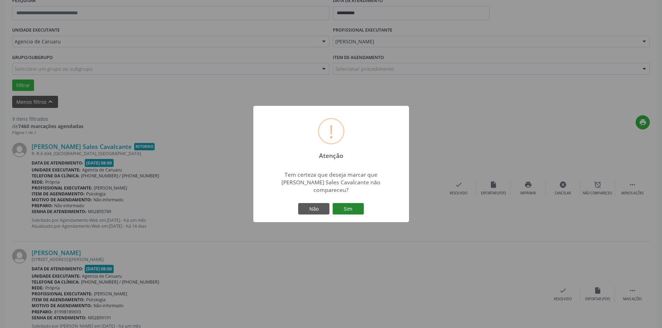
click at [346, 206] on button "Sim" at bounding box center [348, 209] width 31 height 12
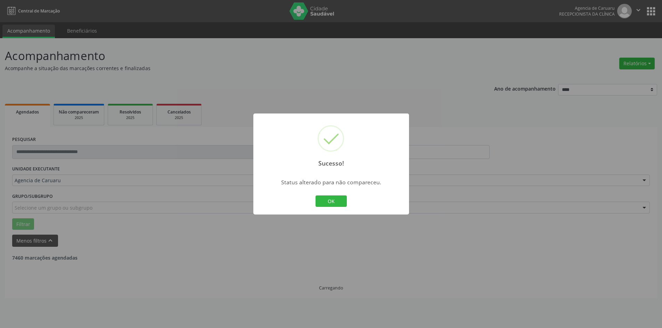
scroll to position [0, 0]
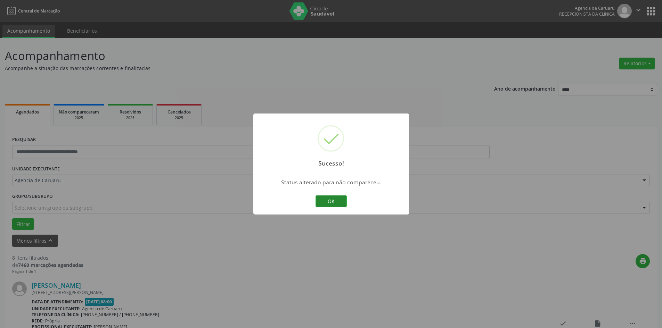
click at [324, 200] on button "OK" at bounding box center [331, 202] width 31 height 12
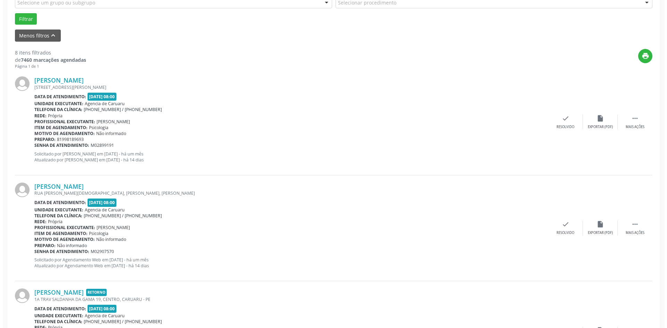
scroll to position [209, 0]
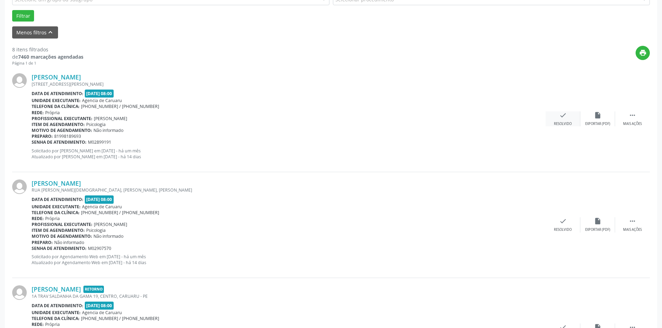
click at [570, 115] on div "check Resolvido" at bounding box center [563, 119] width 35 height 15
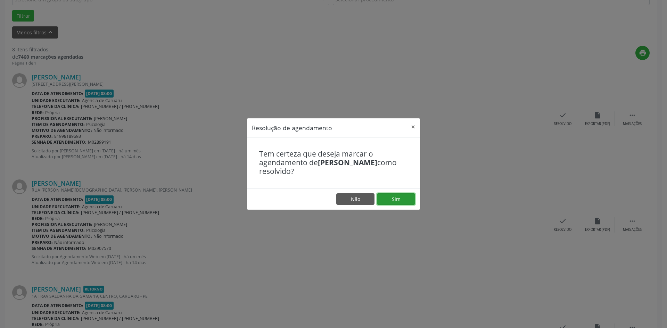
click at [393, 197] on button "Sim" at bounding box center [396, 200] width 38 height 12
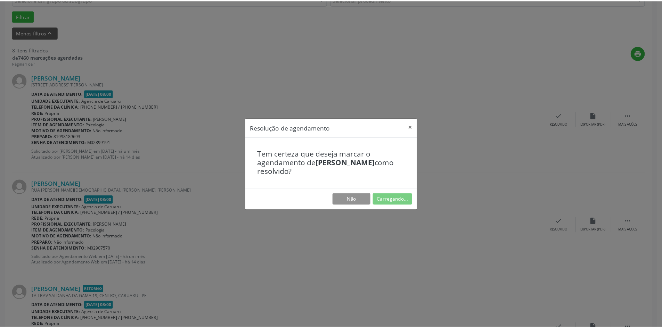
scroll to position [0, 0]
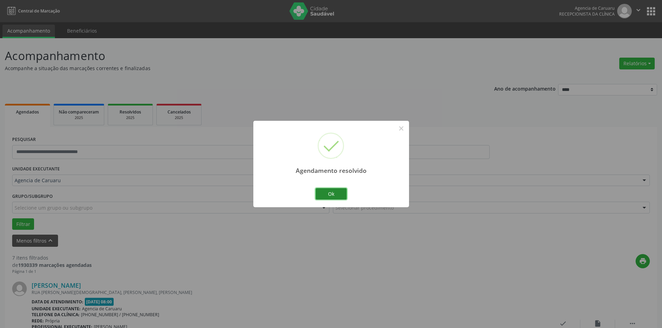
click at [340, 190] on button "Ok" at bounding box center [331, 194] width 31 height 12
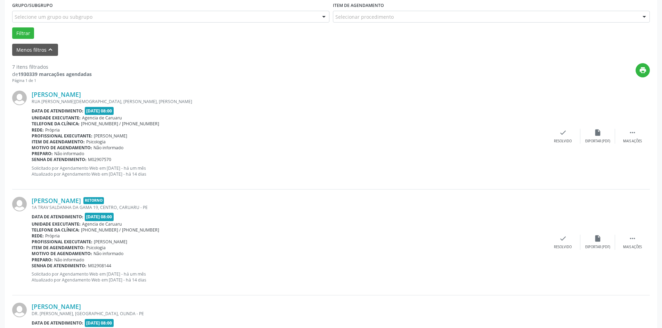
scroll to position [209, 0]
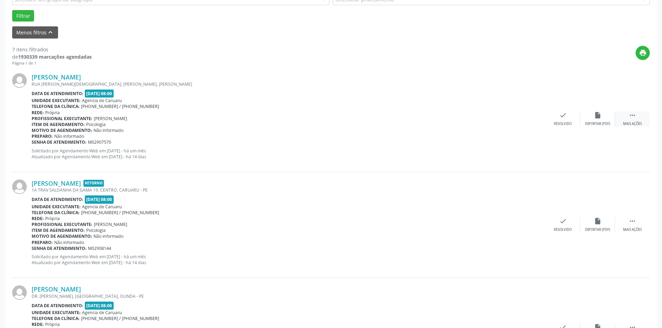
click at [633, 117] on icon "" at bounding box center [633, 116] width 8 height 8
click at [585, 123] on div "Não compareceu" at bounding box center [598, 124] width 30 height 5
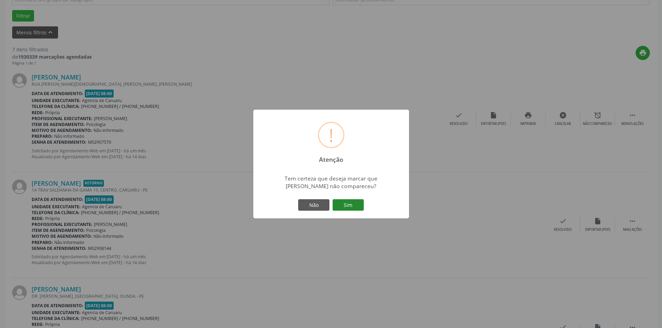
click at [340, 203] on button "Sim" at bounding box center [348, 206] width 31 height 12
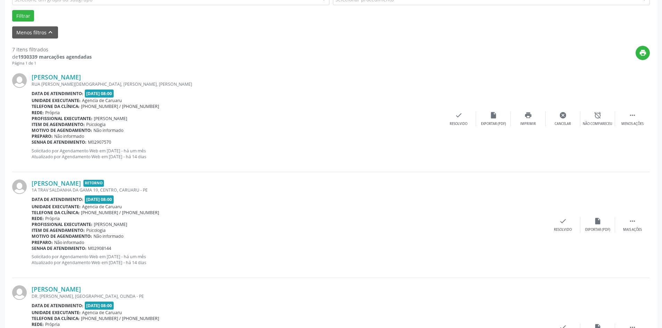
scroll to position [0, 0]
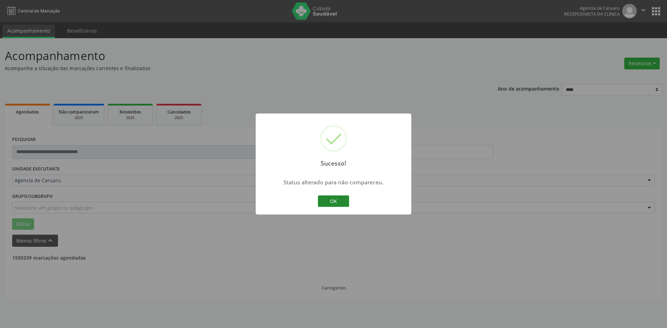
click at [323, 203] on button "OK" at bounding box center [333, 202] width 31 height 12
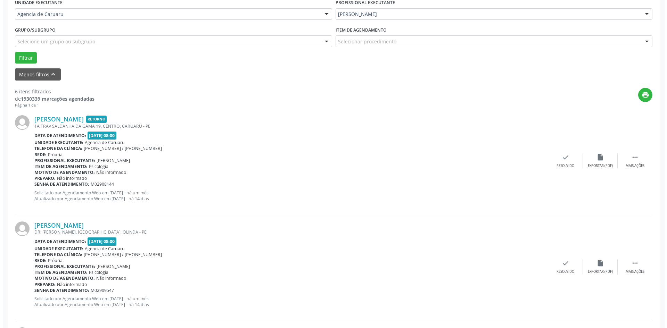
scroll to position [174, 0]
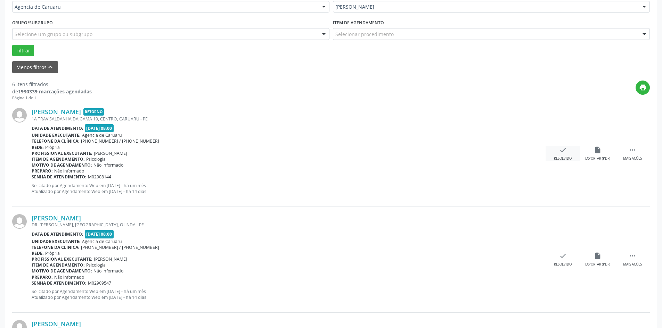
click at [561, 155] on div "check Resolvido" at bounding box center [563, 153] width 35 height 15
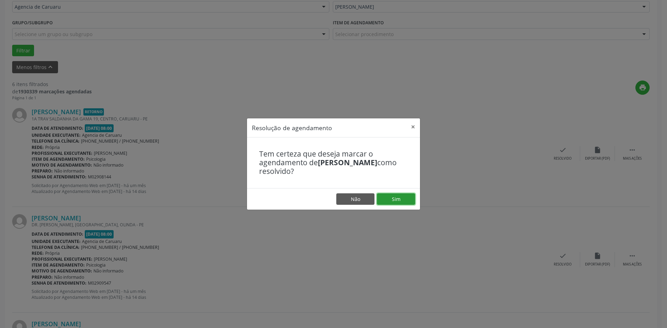
click at [392, 202] on button "Sim" at bounding box center [396, 200] width 38 height 12
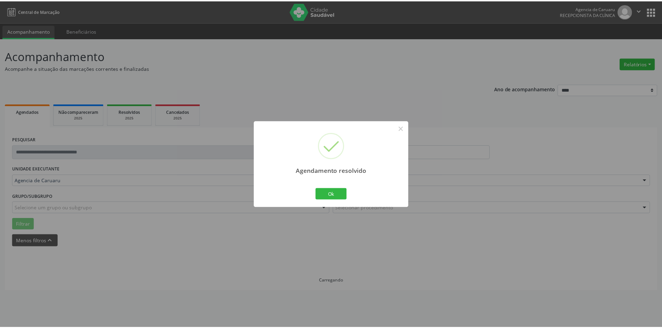
scroll to position [0, 0]
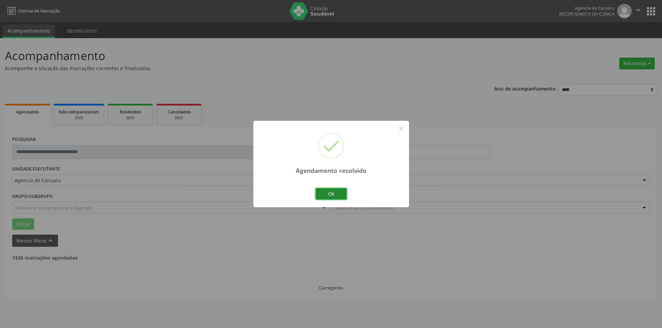
click at [341, 197] on button "Ok" at bounding box center [331, 194] width 31 height 12
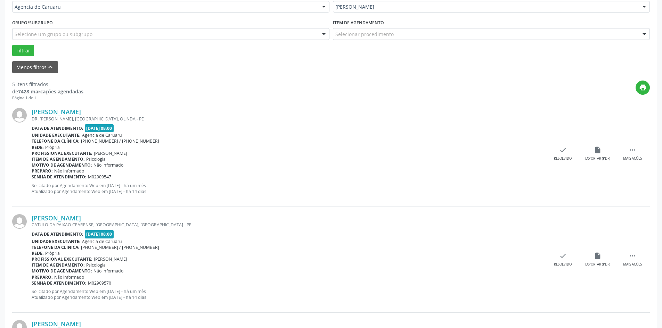
scroll to position [209, 0]
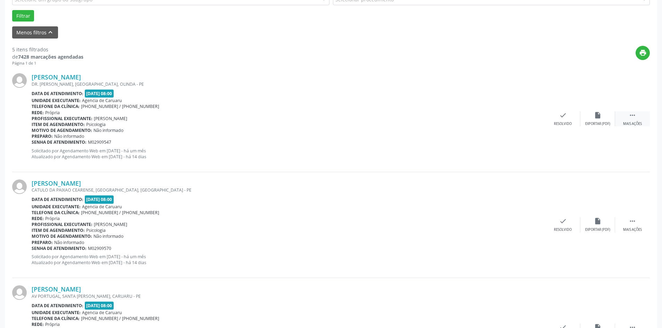
click at [629, 121] on div " Mais ações" at bounding box center [632, 119] width 35 height 15
click at [604, 121] on div "alarm_off Não compareceu" at bounding box center [597, 119] width 35 height 15
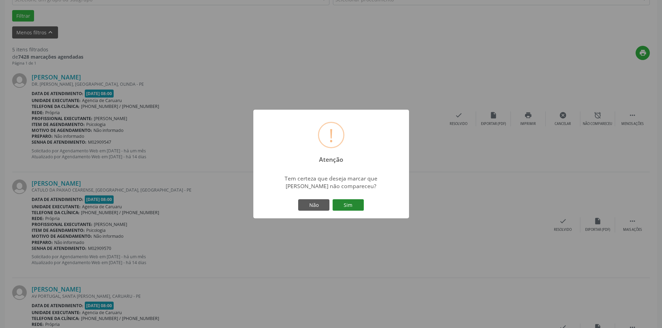
click at [350, 205] on button "Sim" at bounding box center [348, 206] width 31 height 12
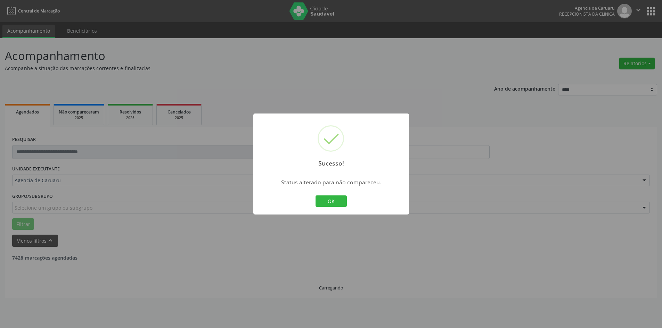
scroll to position [0, 0]
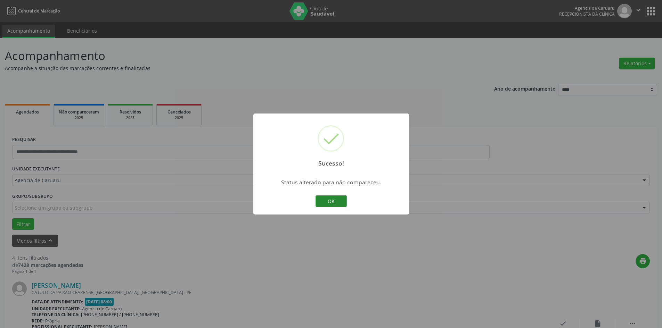
click at [335, 202] on button "OK" at bounding box center [331, 202] width 31 height 12
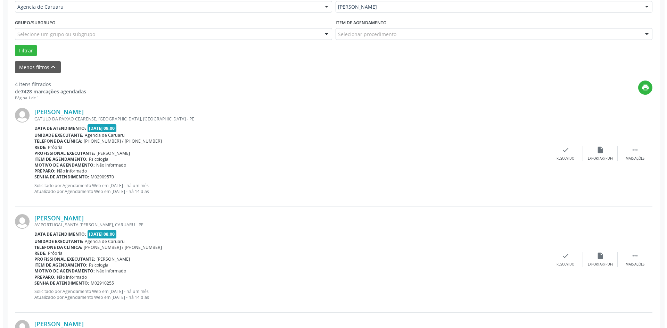
scroll to position [243, 0]
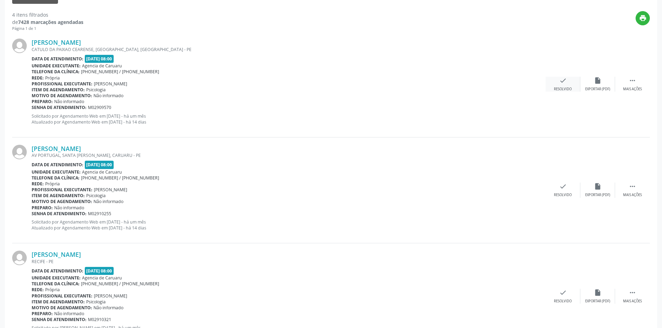
click at [567, 88] on div "Resolvido" at bounding box center [563, 89] width 18 height 5
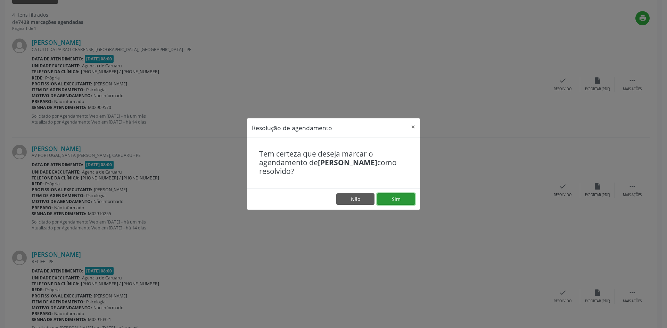
click at [391, 201] on button "Sim" at bounding box center [396, 200] width 38 height 12
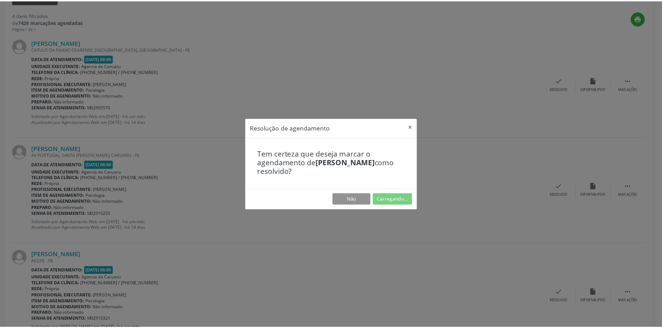
scroll to position [0, 0]
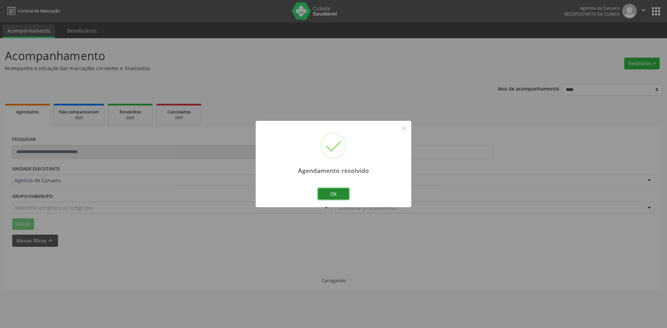
click at [346, 194] on button "Ok" at bounding box center [333, 194] width 31 height 12
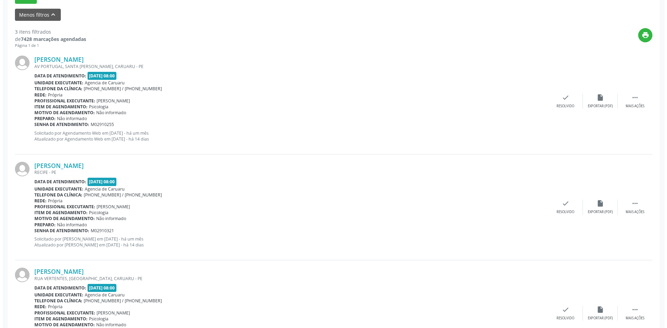
scroll to position [243, 0]
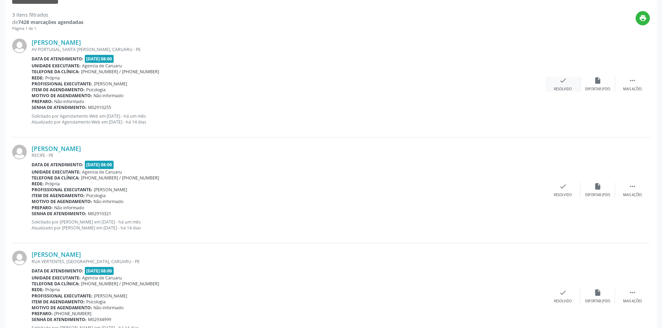
click at [568, 88] on div "Resolvido" at bounding box center [563, 89] width 18 height 5
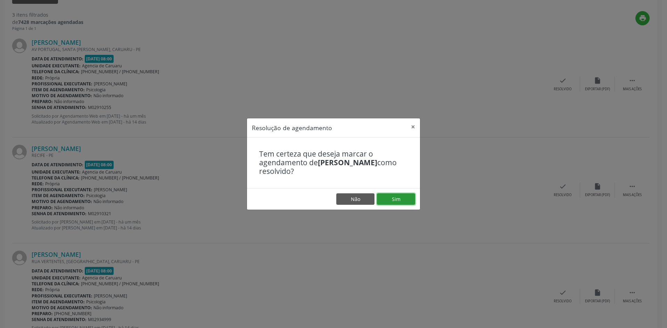
click at [388, 199] on button "Sim" at bounding box center [396, 200] width 38 height 12
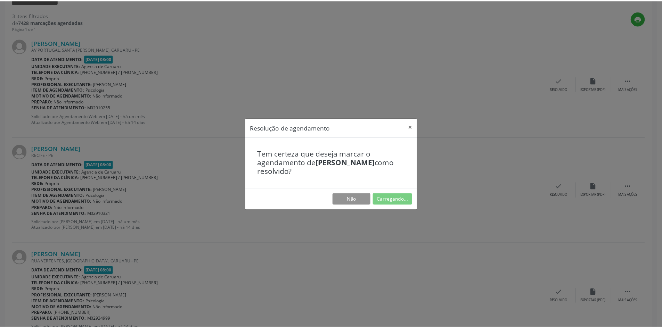
scroll to position [0, 0]
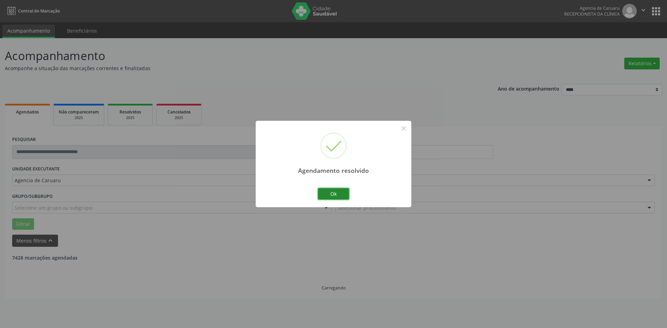
click at [339, 195] on button "Ok" at bounding box center [333, 194] width 31 height 12
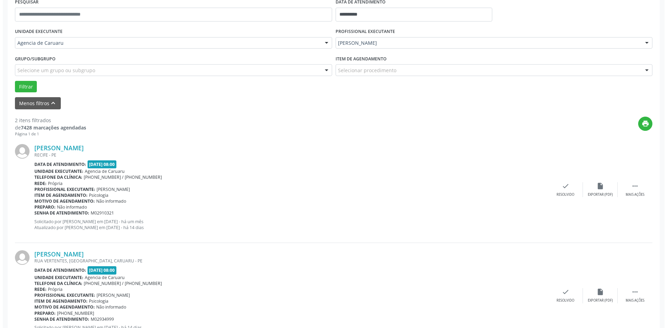
scroll to position [170, 0]
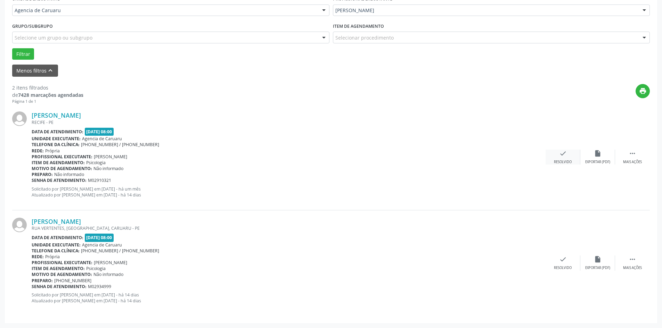
click at [570, 156] on div "check Resolvido" at bounding box center [563, 157] width 35 height 15
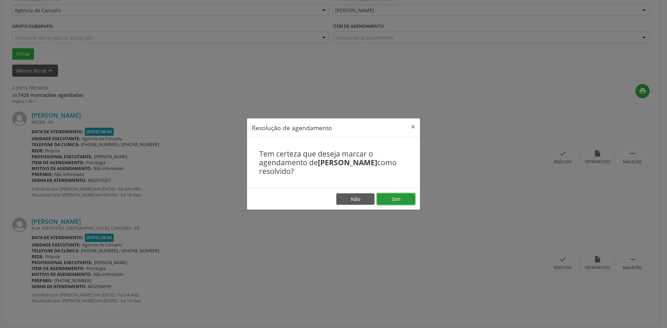
click at [395, 197] on button "Sim" at bounding box center [396, 200] width 38 height 12
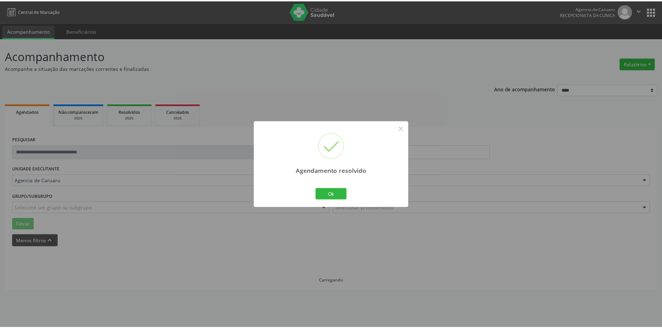
scroll to position [0, 0]
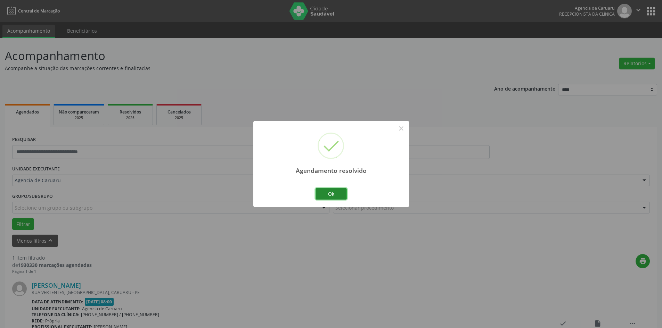
click at [336, 196] on button "Ok" at bounding box center [331, 194] width 31 height 12
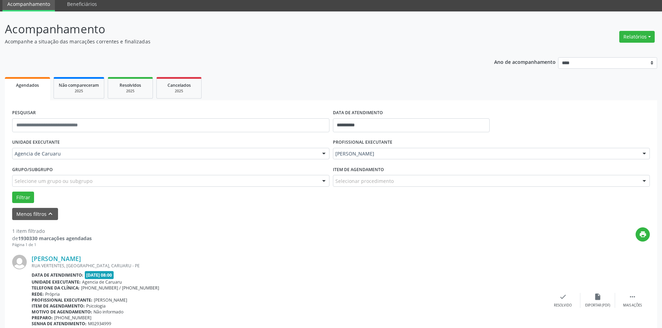
scroll to position [64, 0]
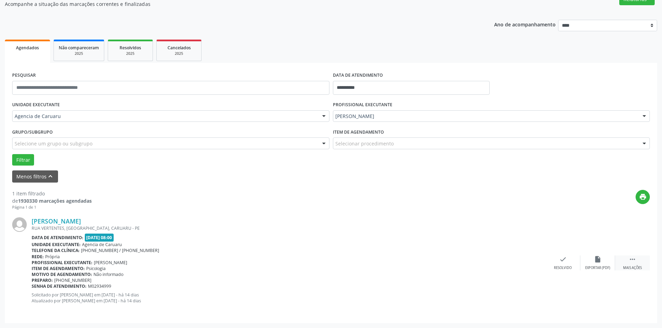
click at [622, 263] on div " Mais ações" at bounding box center [632, 263] width 35 height 15
click at [591, 263] on div "alarm_off Não compareceu" at bounding box center [597, 263] width 35 height 15
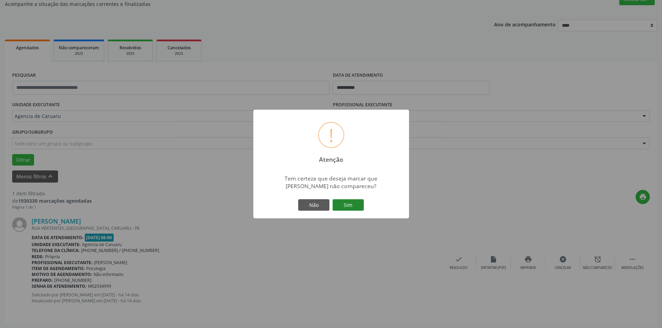
click at [350, 210] on button "Sim" at bounding box center [348, 206] width 31 height 12
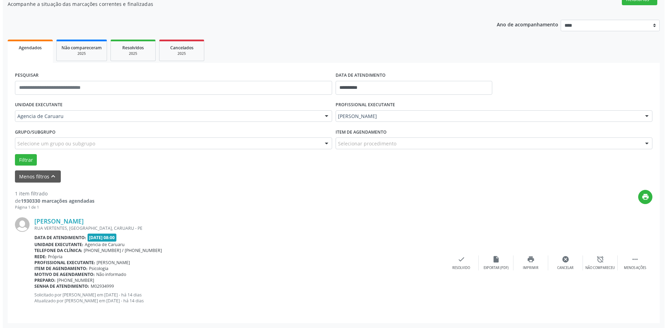
scroll to position [0, 0]
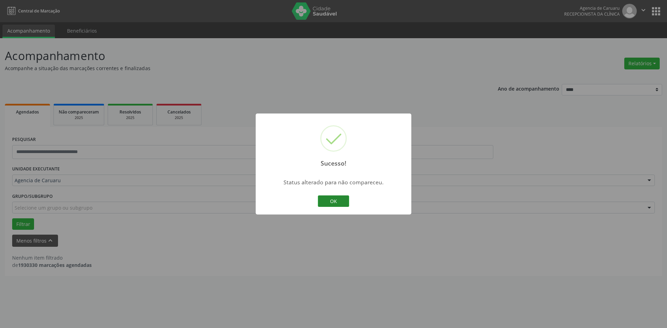
click at [341, 206] on button "OK" at bounding box center [333, 202] width 31 height 12
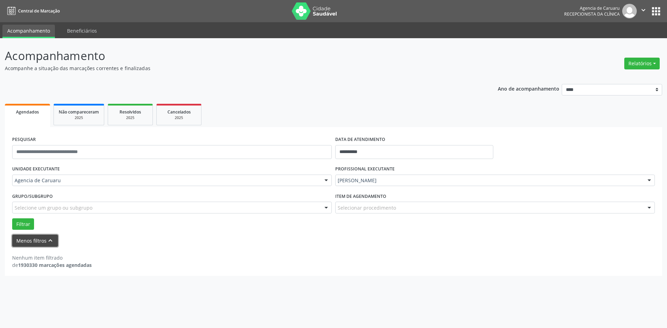
click at [37, 240] on button "Menos filtros keyboard_arrow_up" at bounding box center [35, 241] width 46 height 12
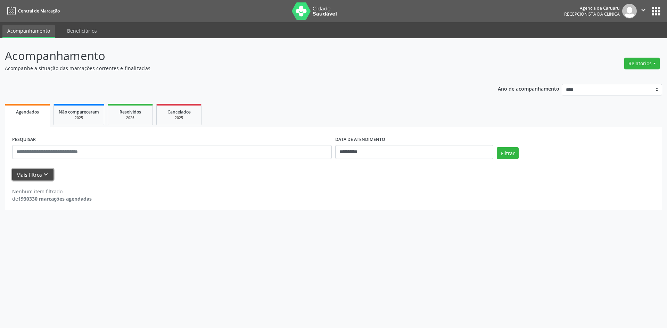
click at [22, 174] on button "Mais filtros keyboard_arrow_down" at bounding box center [32, 175] width 41 height 12
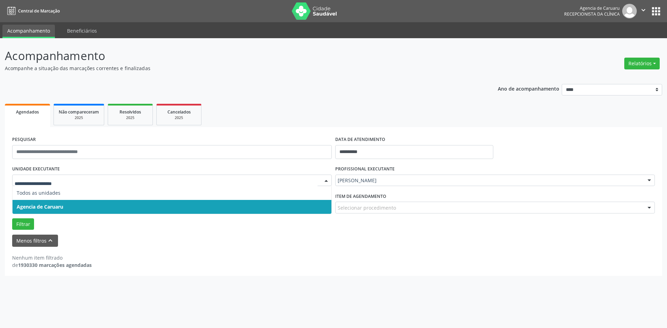
click at [43, 204] on span "Agencia de Caruaru" at bounding box center [40, 207] width 47 height 7
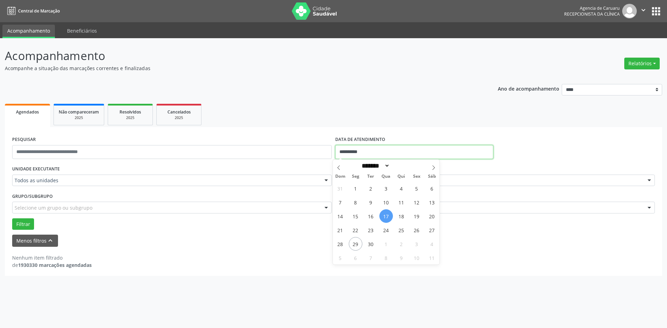
click at [366, 151] on input "**********" at bounding box center [414, 152] width 158 height 14
click at [366, 150] on input "**********" at bounding box center [414, 152] width 158 height 14
click at [412, 217] on span "19" at bounding box center [417, 217] width 14 height 14
type input "**********"
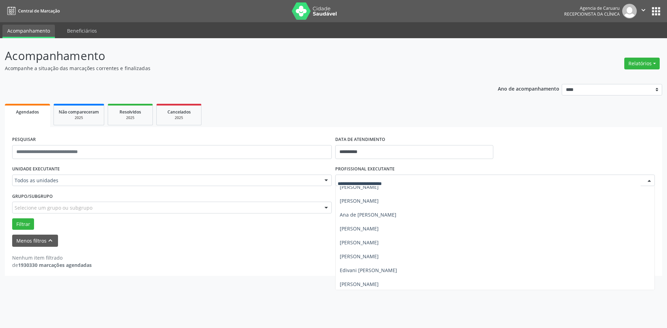
scroll to position [139, 0]
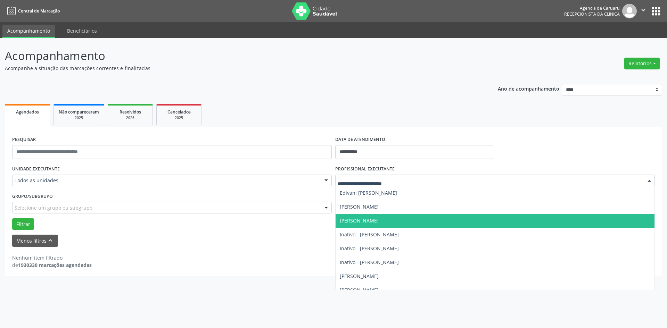
click at [379, 220] on span "[PERSON_NAME]" at bounding box center [359, 221] width 39 height 7
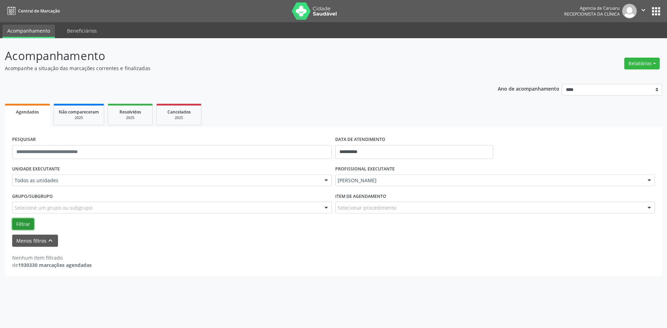
click at [21, 222] on button "Filtrar" at bounding box center [23, 225] width 22 height 12
click at [34, 239] on button "Menos filtros keyboard_arrow_up" at bounding box center [35, 241] width 46 height 12
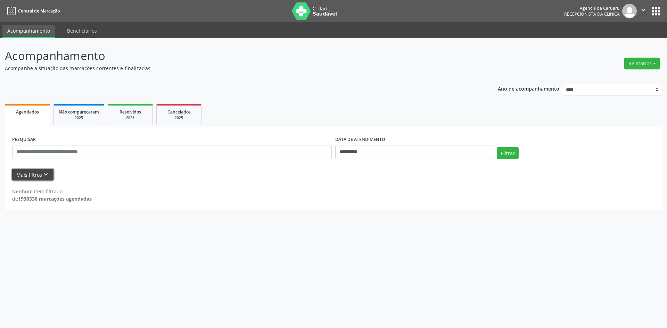
click at [33, 172] on button "Mais filtros keyboard_arrow_down" at bounding box center [32, 175] width 41 height 12
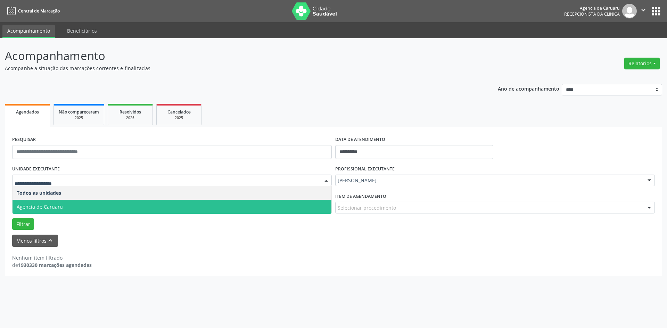
click at [47, 206] on span "Agencia de Caruaru" at bounding box center [40, 207] width 46 height 7
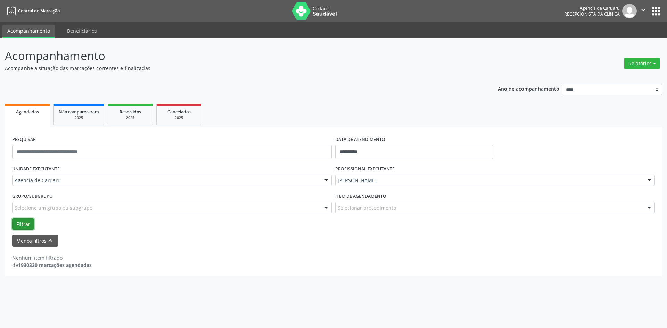
click at [25, 226] on button "Filtrar" at bounding box center [23, 225] width 22 height 12
